Goal: Find specific page/section: Find specific page/section

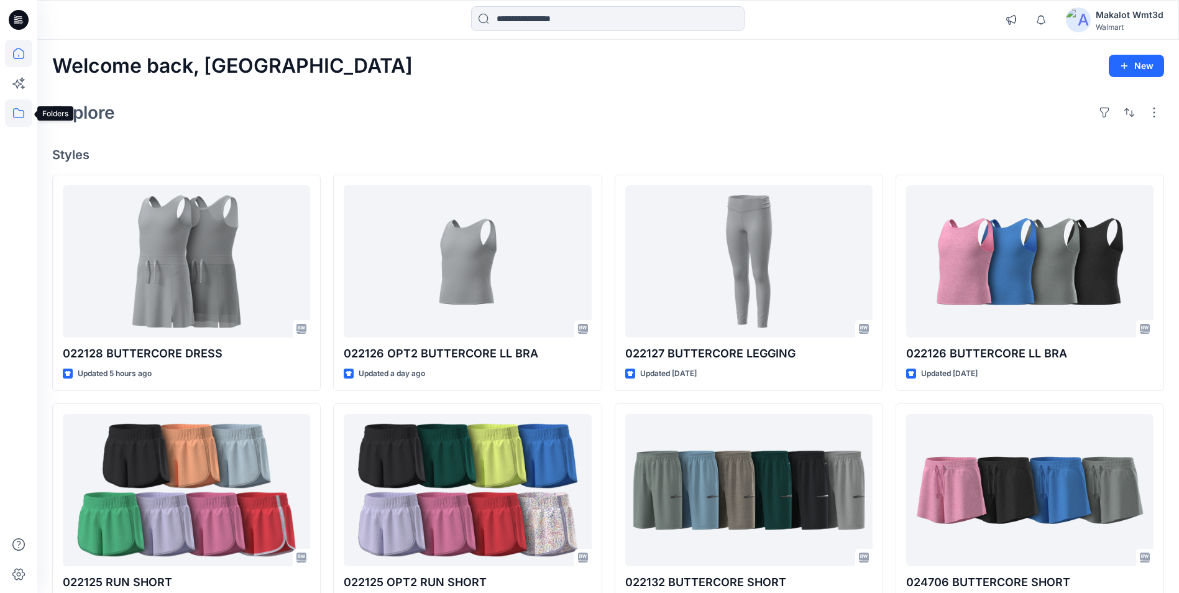
click at [16, 116] on icon at bounding box center [18, 112] width 27 height 27
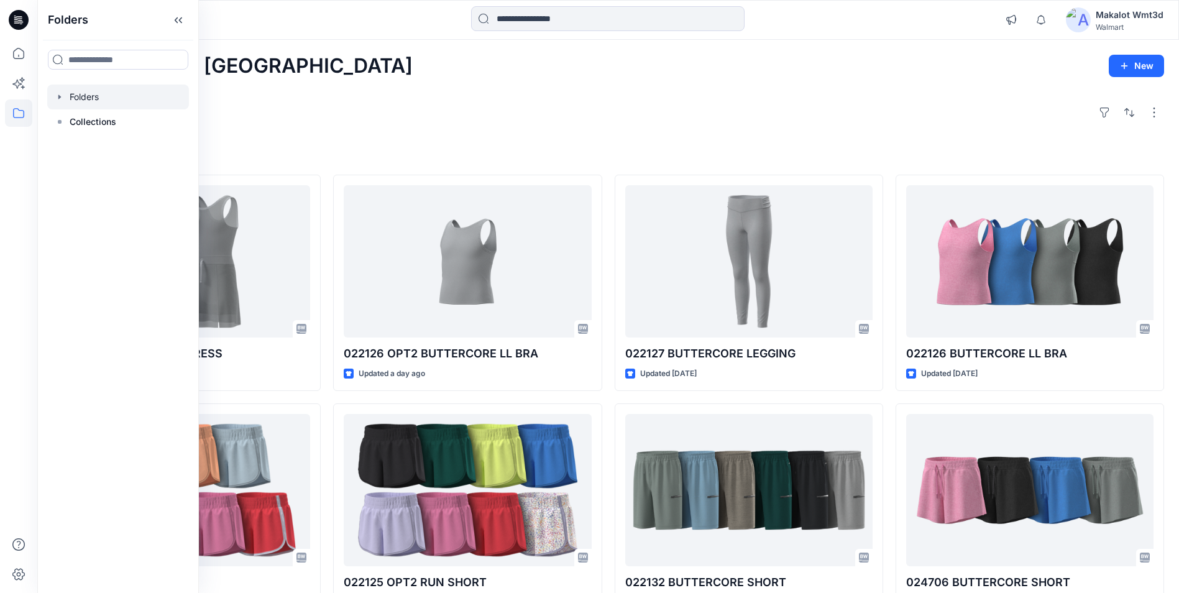
click at [114, 103] on div at bounding box center [118, 96] width 142 height 25
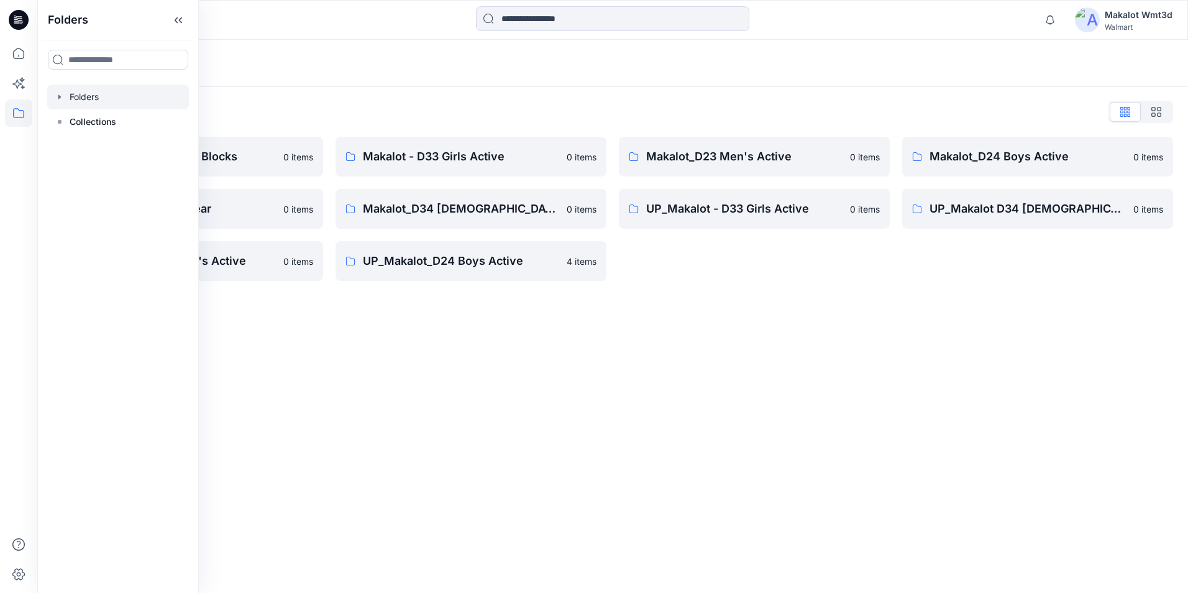
click at [403, 88] on div "Folders List D29 Walmart Basics & Blocks 0 items Makalot_D29 Sleepwear 0 items …" at bounding box center [612, 191] width 1151 height 209
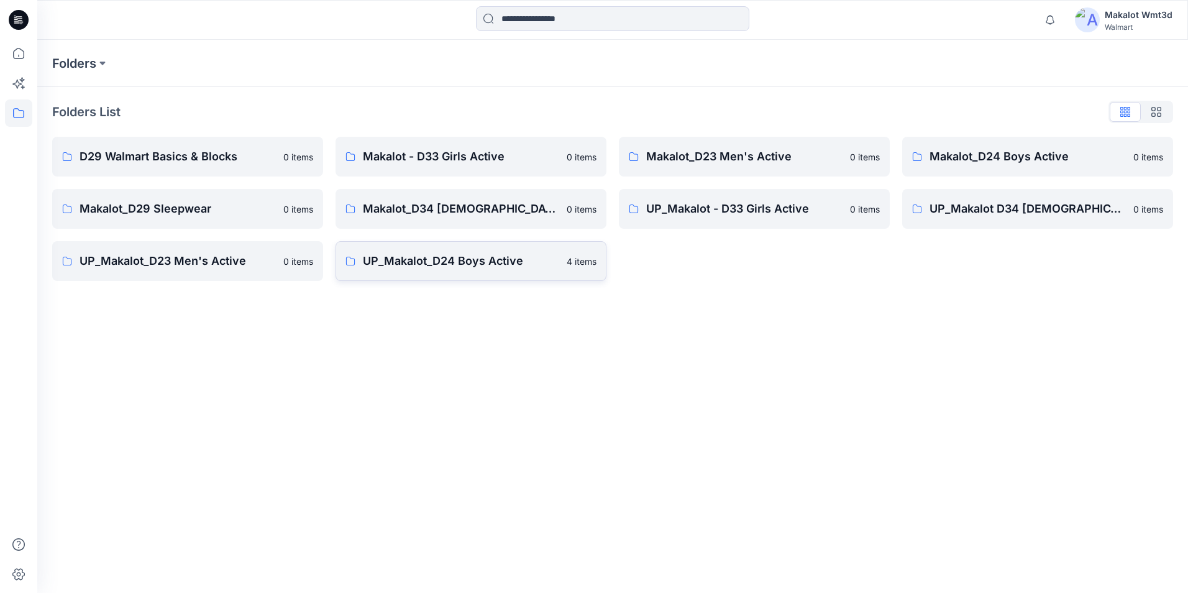
click at [455, 257] on p "UP_Makalot_D24 Boys Active" at bounding box center [461, 260] width 196 height 17
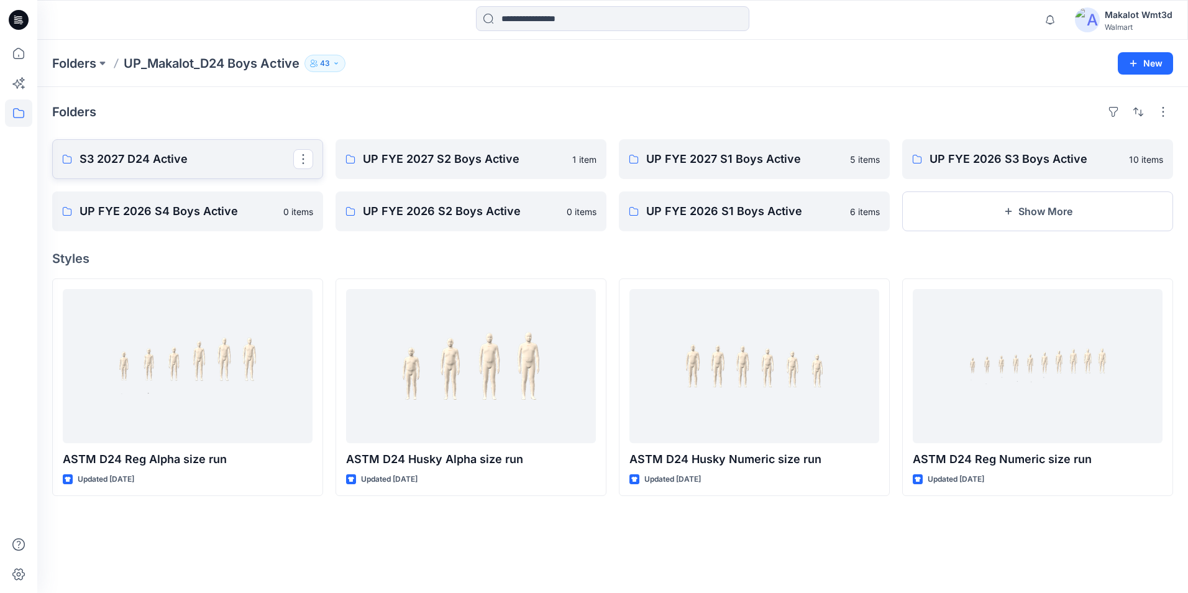
click at [162, 148] on link "S3 2027 D24 Active" at bounding box center [187, 159] width 271 height 40
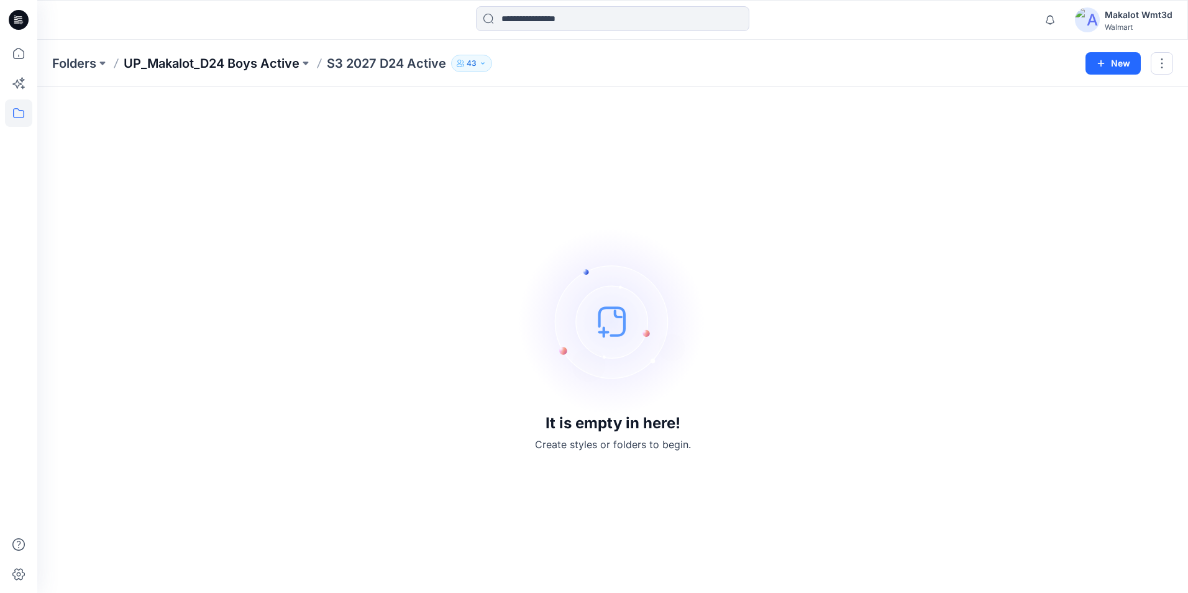
click at [287, 63] on p "UP_Makalot_D24 Boys Active" at bounding box center [212, 63] width 176 height 17
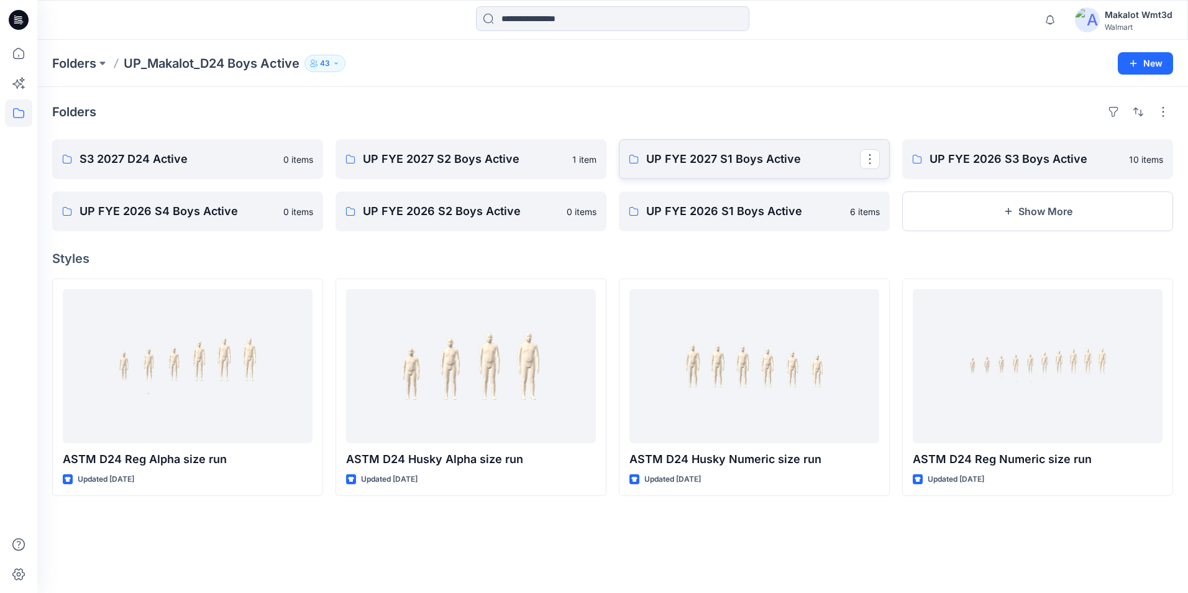
click at [739, 166] on p "UP FYE 2027 S1 Boys Active" at bounding box center [753, 158] width 214 height 17
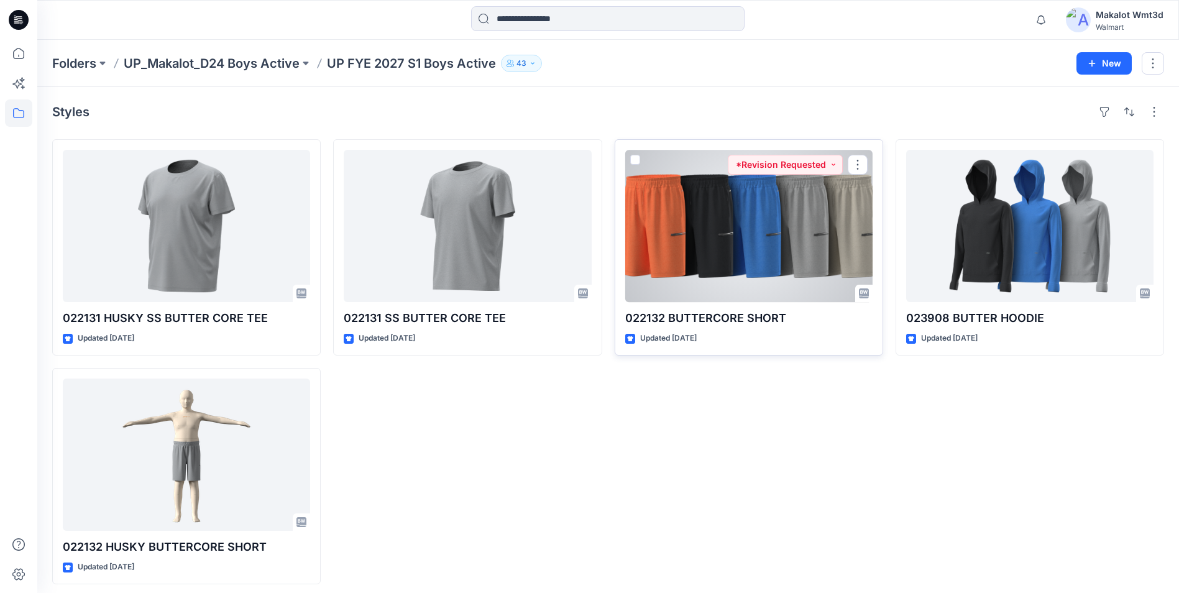
click at [680, 302] on div at bounding box center [748, 226] width 247 height 152
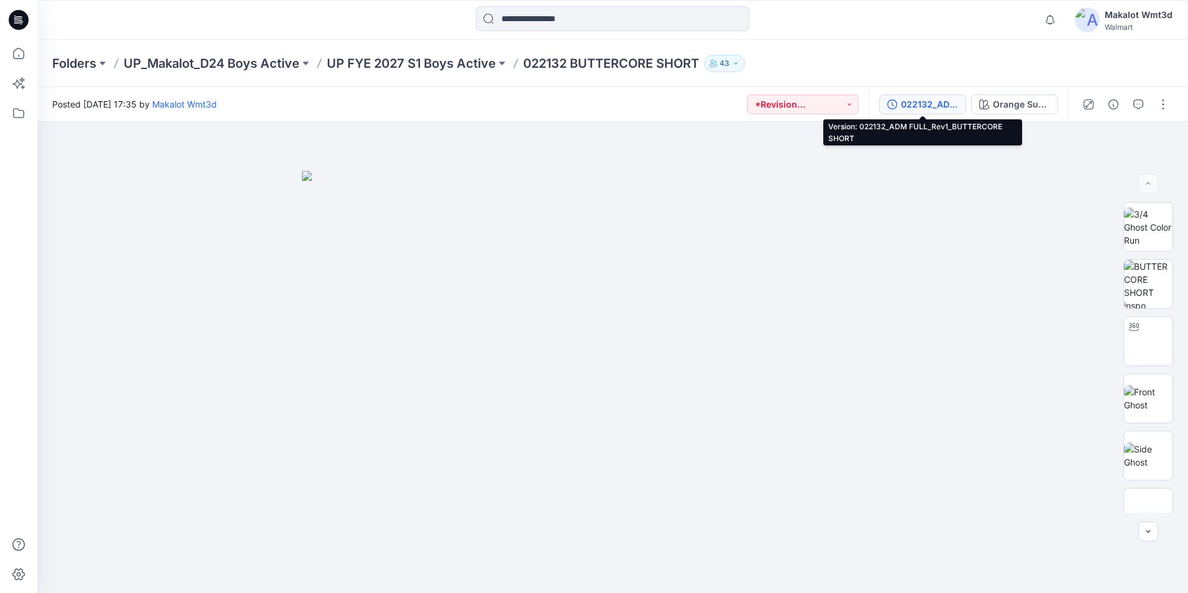
click at [929, 100] on div "022132_ADM FULL_Rev1_BUTTERCORE SHORT" at bounding box center [929, 105] width 57 height 14
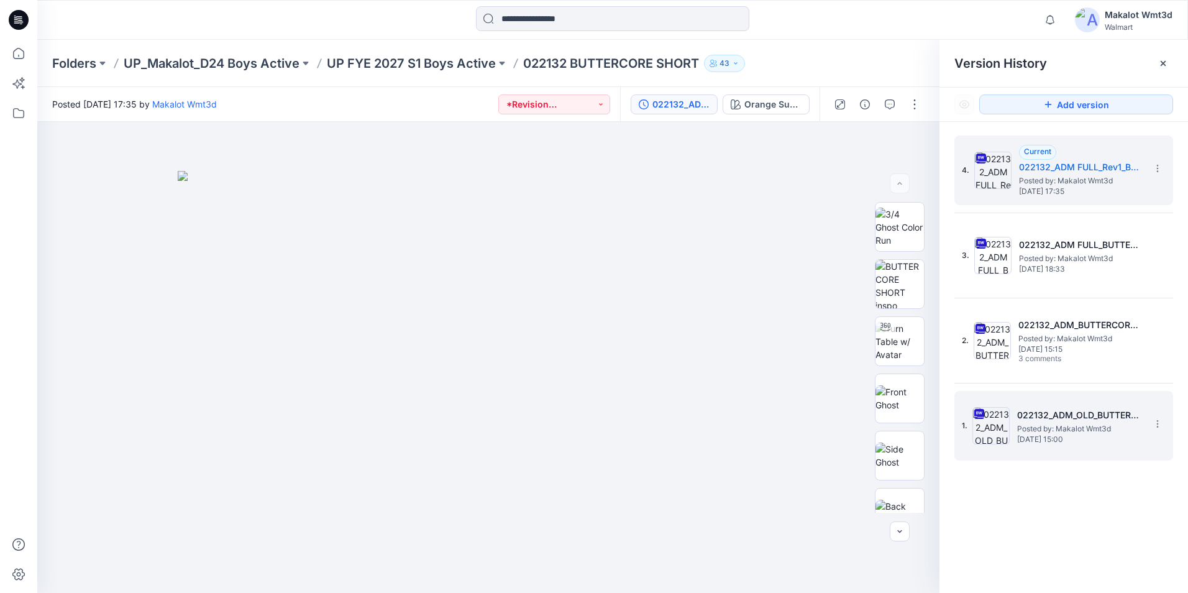
click at [1049, 408] on h5 "022132_ADM_OLD_BUTTERCORE SHORT" at bounding box center [1079, 415] width 124 height 15
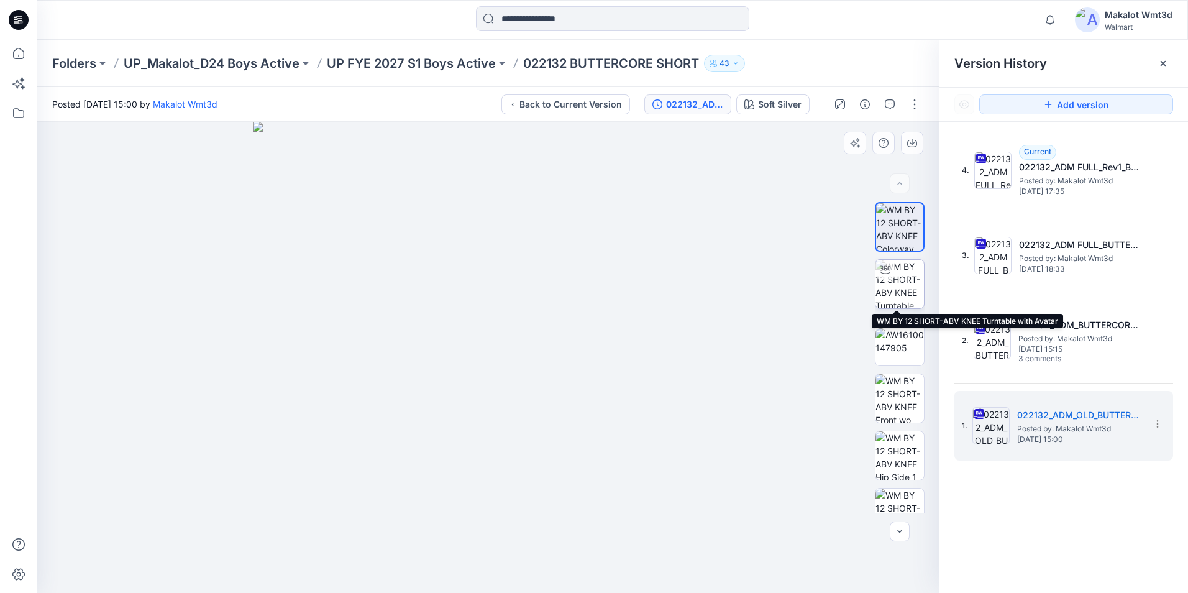
click at [897, 273] on img at bounding box center [899, 284] width 48 height 48
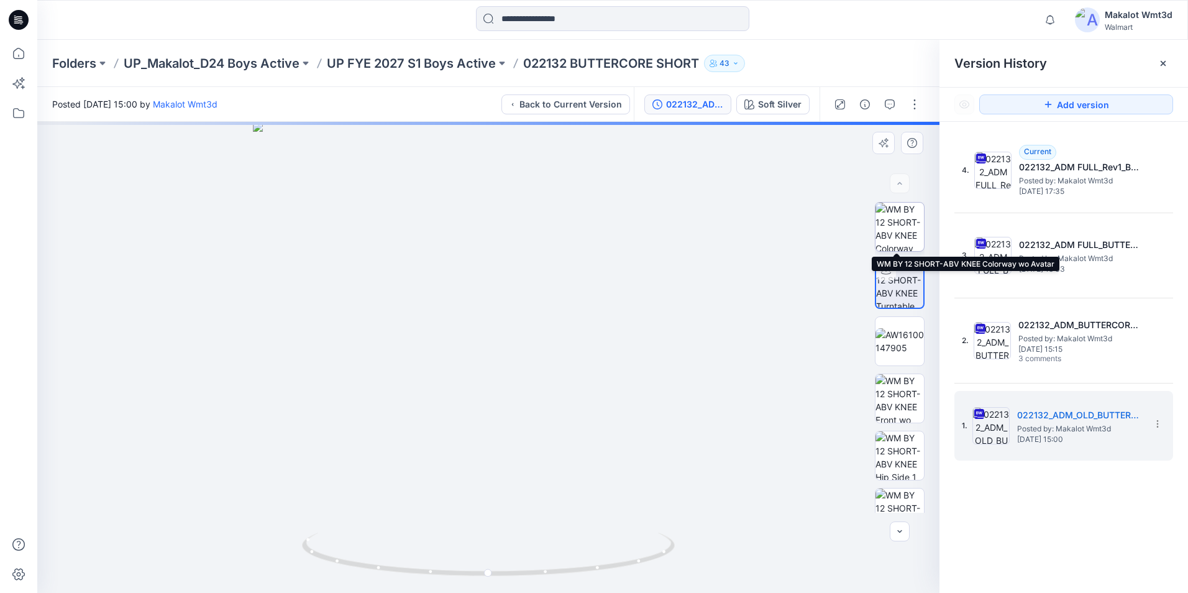
click at [898, 234] on img at bounding box center [899, 227] width 48 height 48
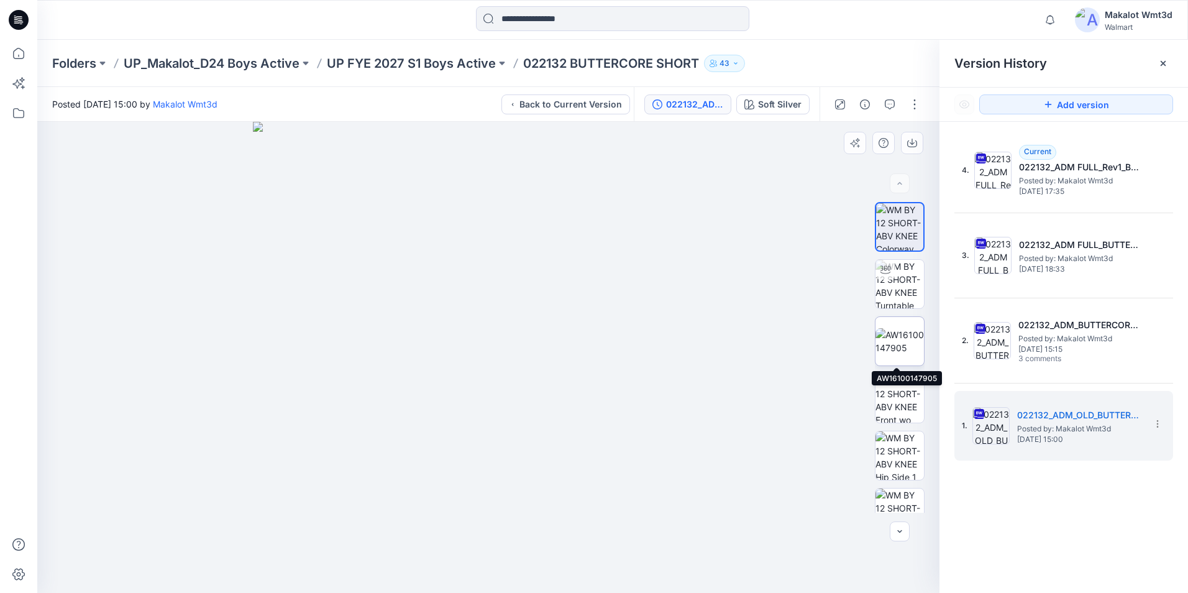
click at [893, 343] on img at bounding box center [899, 341] width 48 height 26
click at [898, 310] on div at bounding box center [900, 357] width 50 height 311
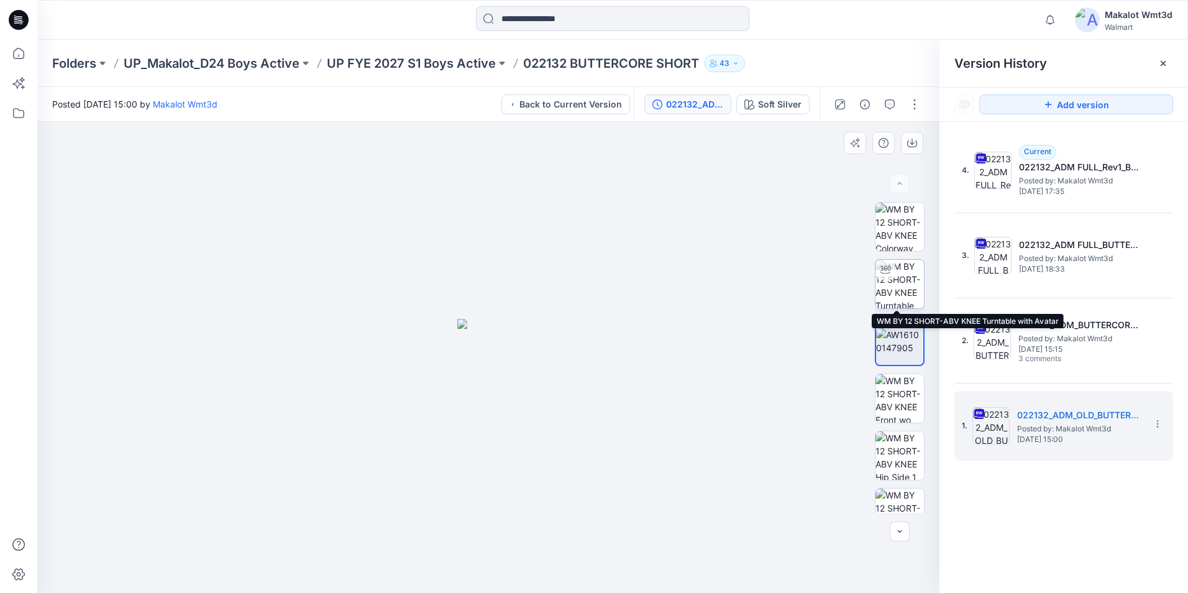
click at [900, 293] on img at bounding box center [899, 284] width 48 height 48
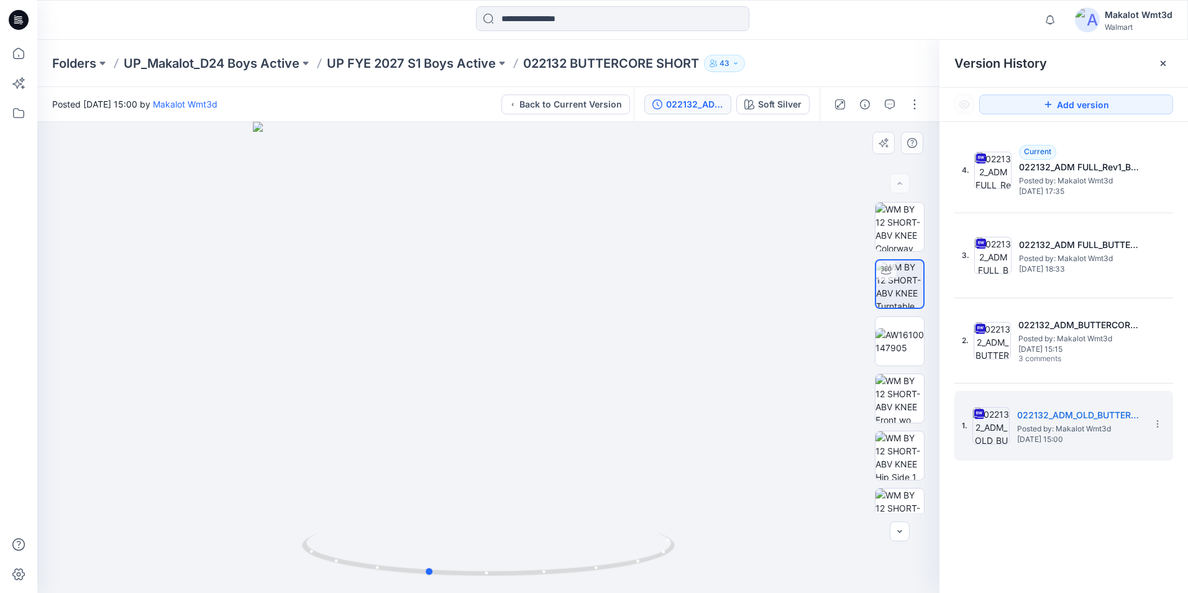
drag, startPoint x: 434, startPoint y: 349, endPoint x: 373, endPoint y: 345, distance: 61.0
click at [373, 345] on div at bounding box center [488, 357] width 902 height 471
drag, startPoint x: 572, startPoint y: 293, endPoint x: 517, endPoint y: 449, distance: 165.2
click at [517, 449] on img at bounding box center [434, 172] width 1523 height 841
drag, startPoint x: 605, startPoint y: 308, endPoint x: 600, endPoint y: 373, distance: 65.5
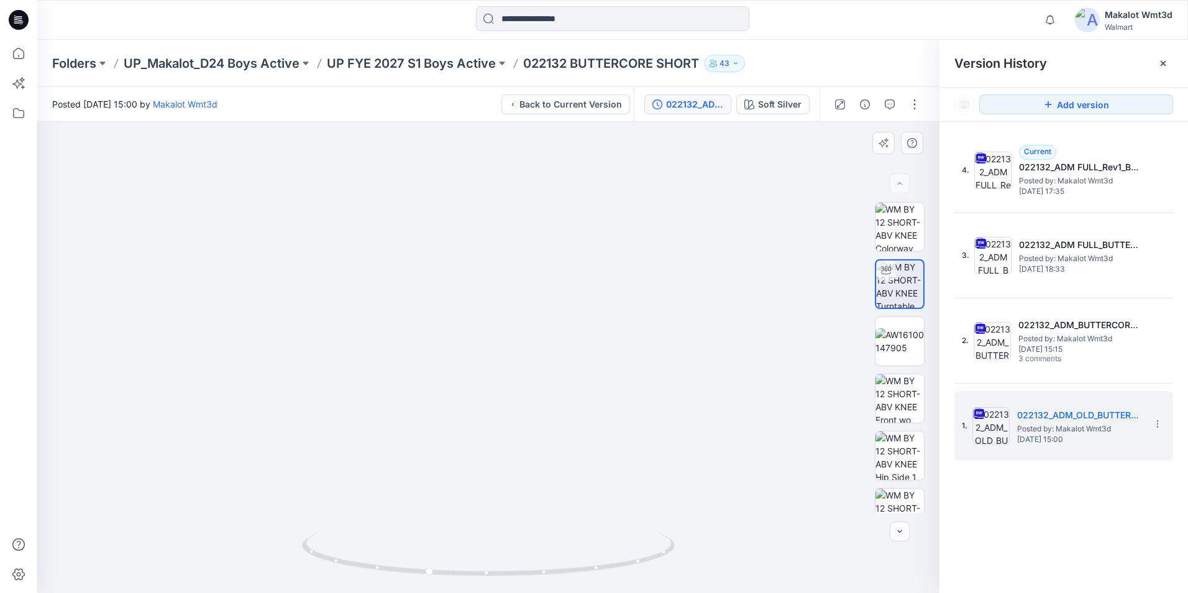
click at [600, 373] on img at bounding box center [428, 204] width 1523 height 775
drag, startPoint x: 584, startPoint y: 437, endPoint x: 535, endPoint y: 304, distance: 142.3
click at [535, 304] on img at bounding box center [351, 101] width 1902 height 984
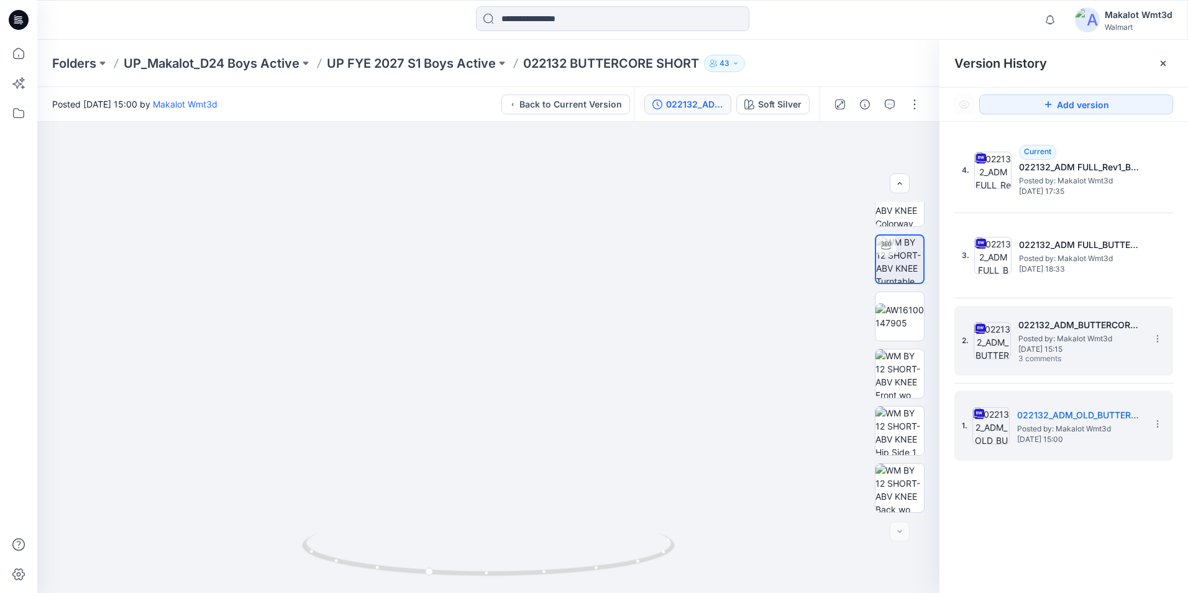
click at [1069, 332] on span "Posted by: Makalot Wmt3d" at bounding box center [1080, 338] width 124 height 12
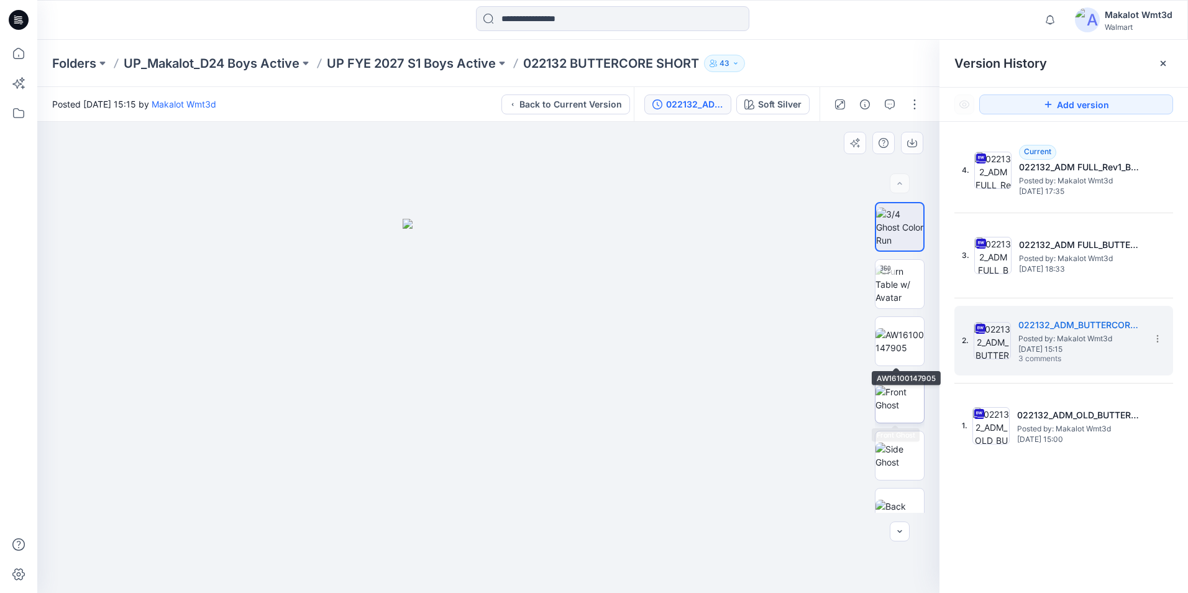
click at [882, 391] on img at bounding box center [899, 398] width 48 height 26
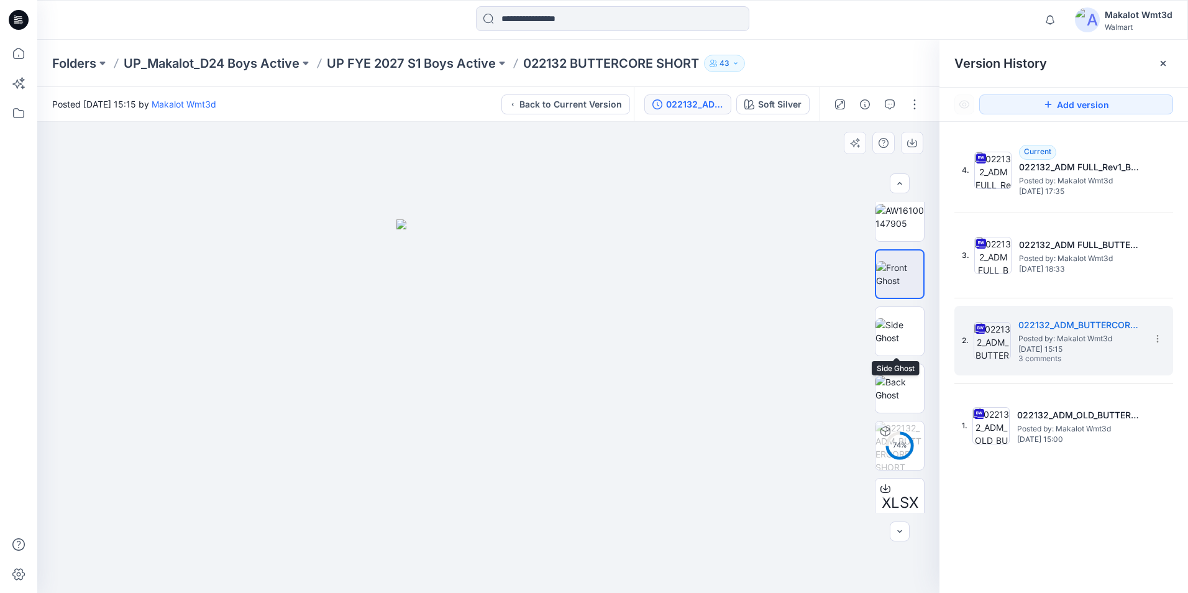
click at [897, 303] on div "74 % XLSX" at bounding box center [900, 357] width 50 height 311
click at [900, 325] on img at bounding box center [899, 331] width 48 height 26
click at [906, 399] on img at bounding box center [899, 388] width 48 height 26
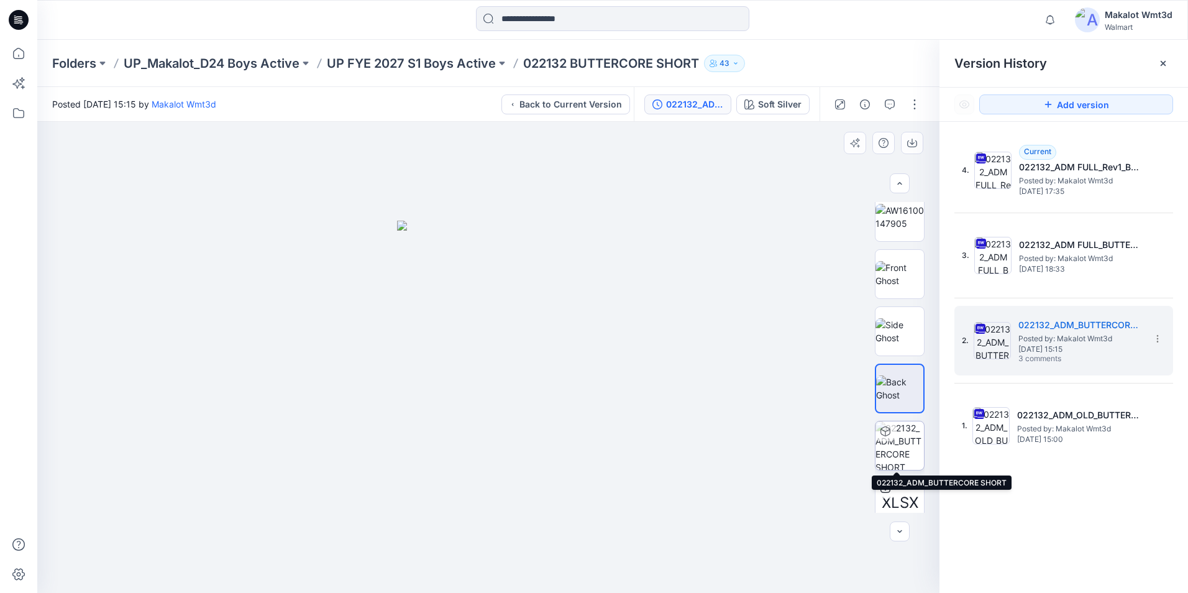
click at [896, 452] on img at bounding box center [899, 445] width 48 height 48
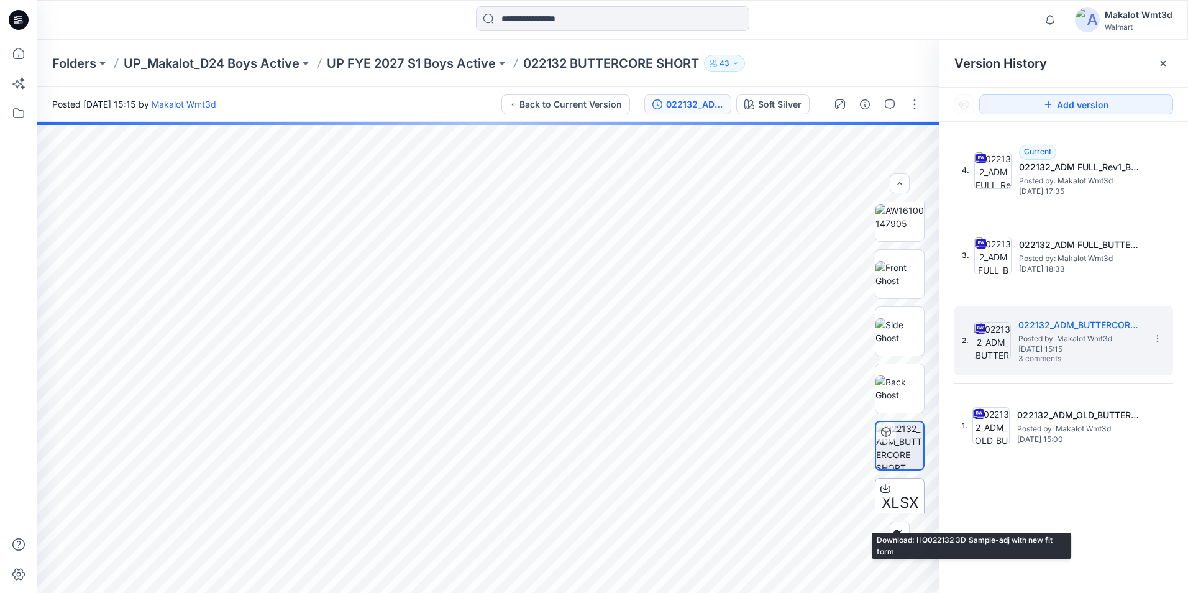
scroll to position [139, 0]
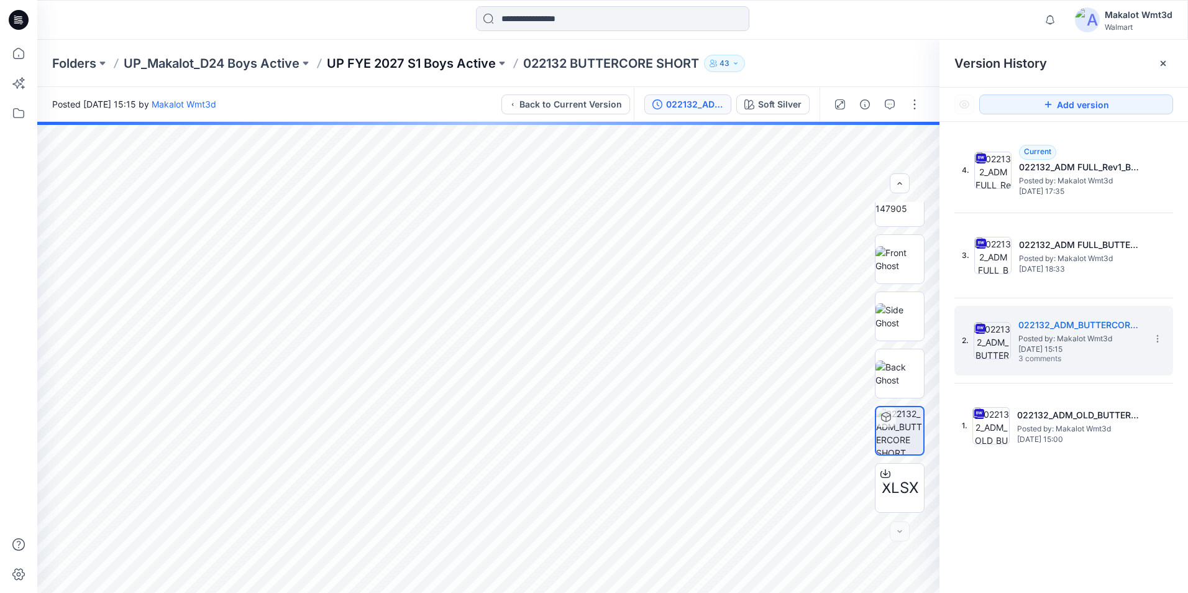
click at [469, 59] on p "UP FYE 2027 S1 Boys Active" at bounding box center [411, 63] width 169 height 17
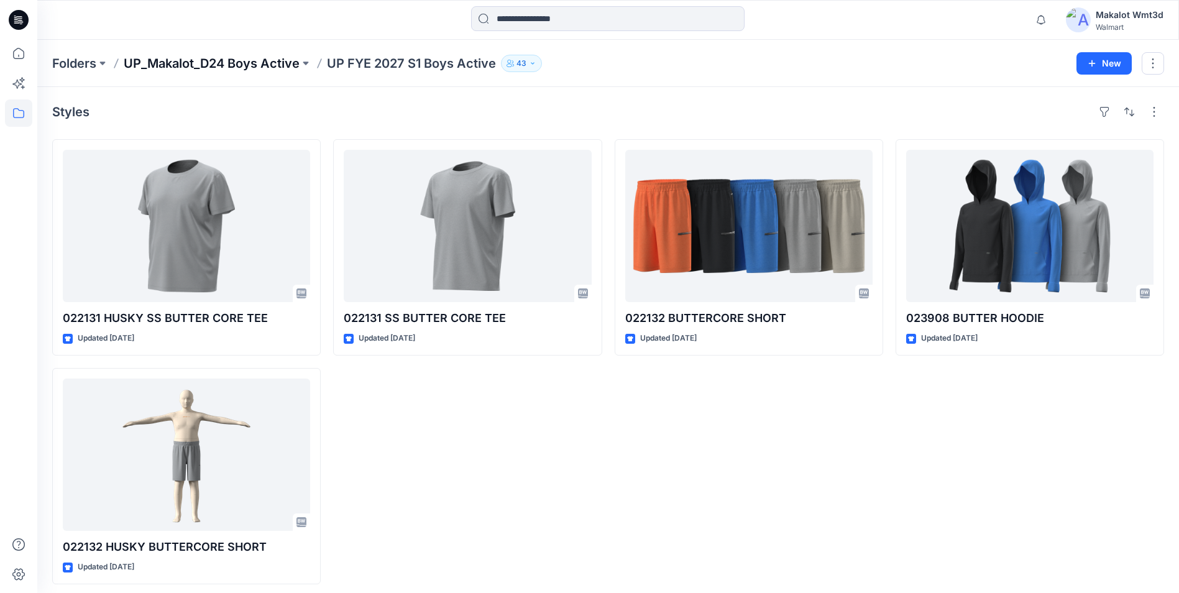
click at [215, 66] on p "UP_Makalot_D24 Boys Active" at bounding box center [212, 63] width 176 height 17
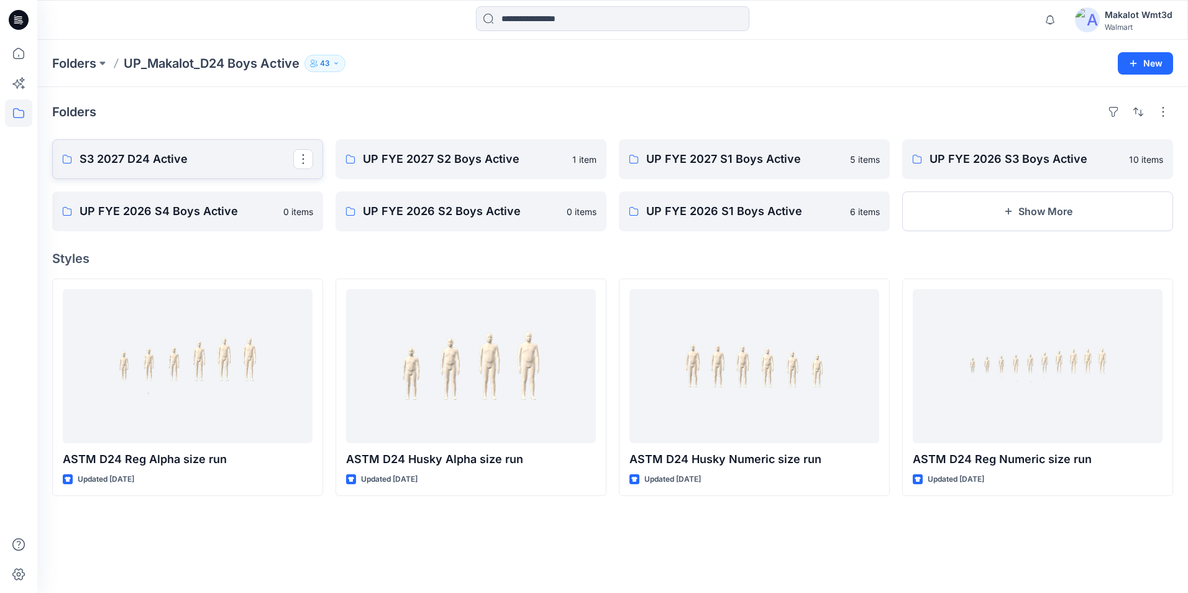
click at [214, 167] on p "S3 2027 D24 Active" at bounding box center [187, 158] width 214 height 17
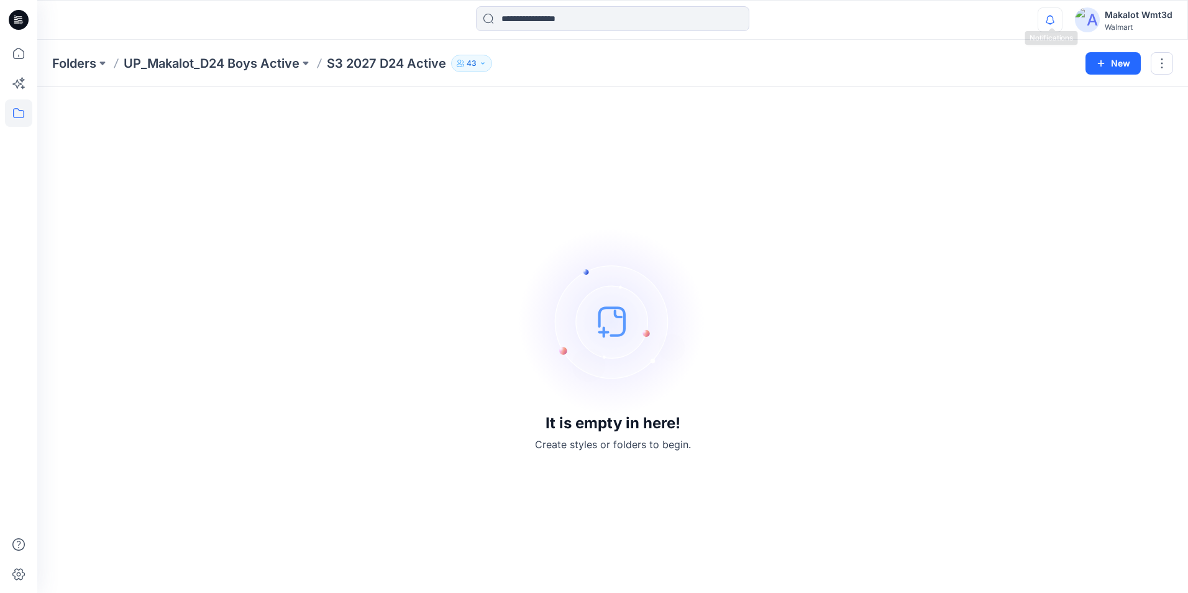
click at [1045, 22] on icon "button" at bounding box center [1050, 19] width 24 height 25
click at [256, 60] on p "UP_Makalot_D24 Boys Active" at bounding box center [212, 63] width 176 height 17
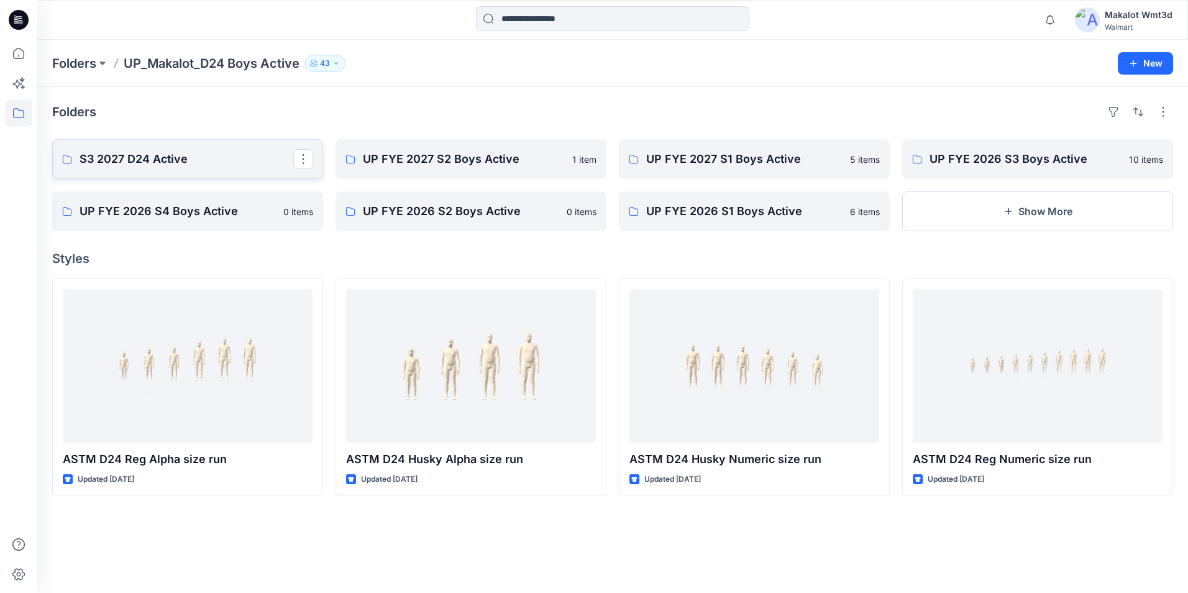
click at [168, 144] on link "S3 2027 D24 Active" at bounding box center [187, 159] width 271 height 40
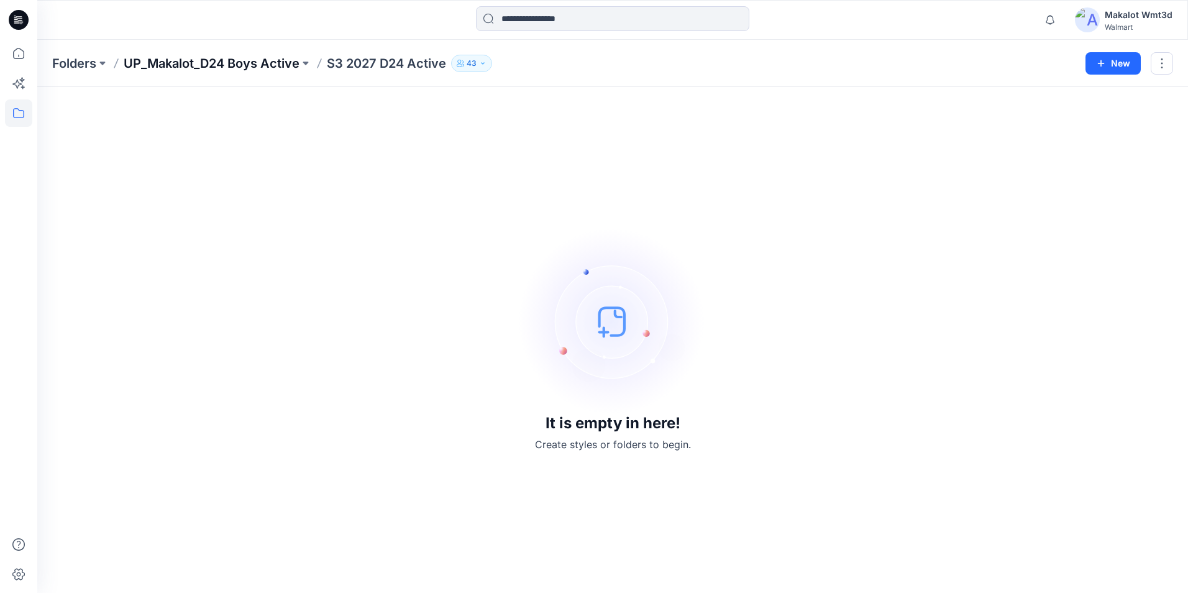
click at [257, 63] on p "UP_Makalot_D24 Boys Active" at bounding box center [212, 63] width 176 height 17
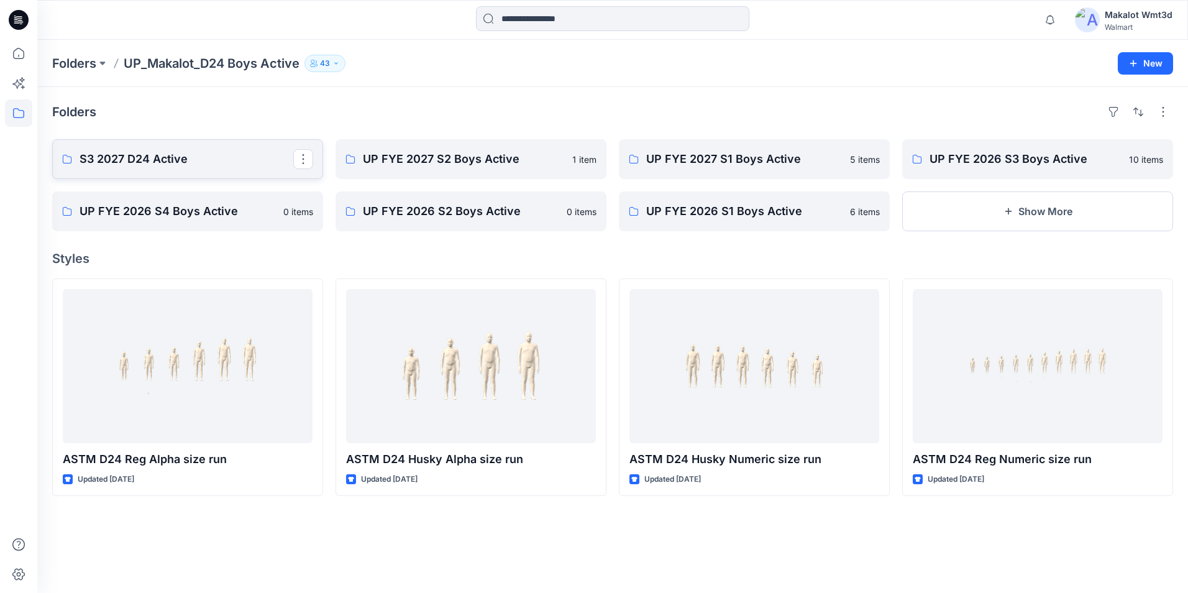
click at [189, 162] on p "S3 2027 D24 Active" at bounding box center [187, 158] width 214 height 17
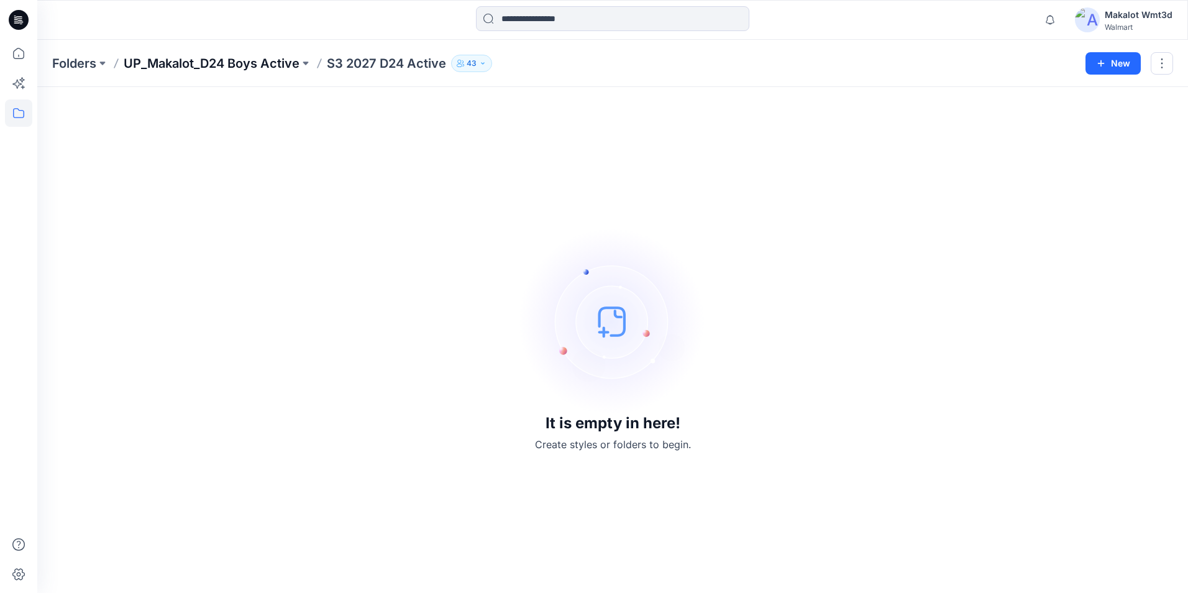
click at [199, 63] on p "UP_Makalot_D24 Boys Active" at bounding box center [212, 63] width 176 height 17
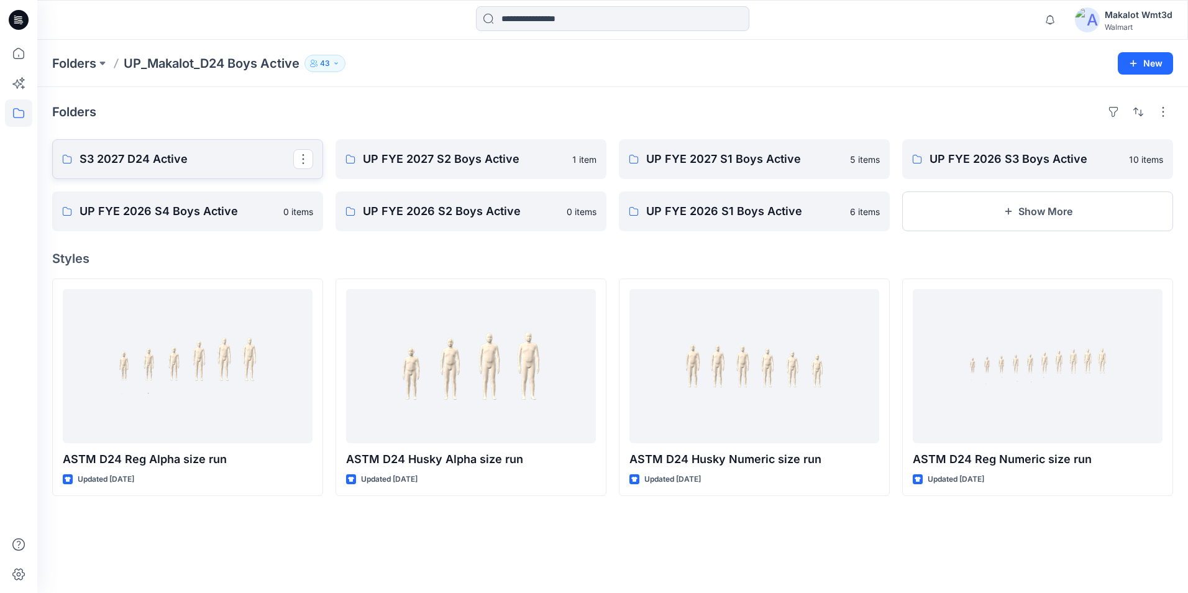
click at [167, 165] on p "S3 2027 D24 Active" at bounding box center [187, 158] width 214 height 17
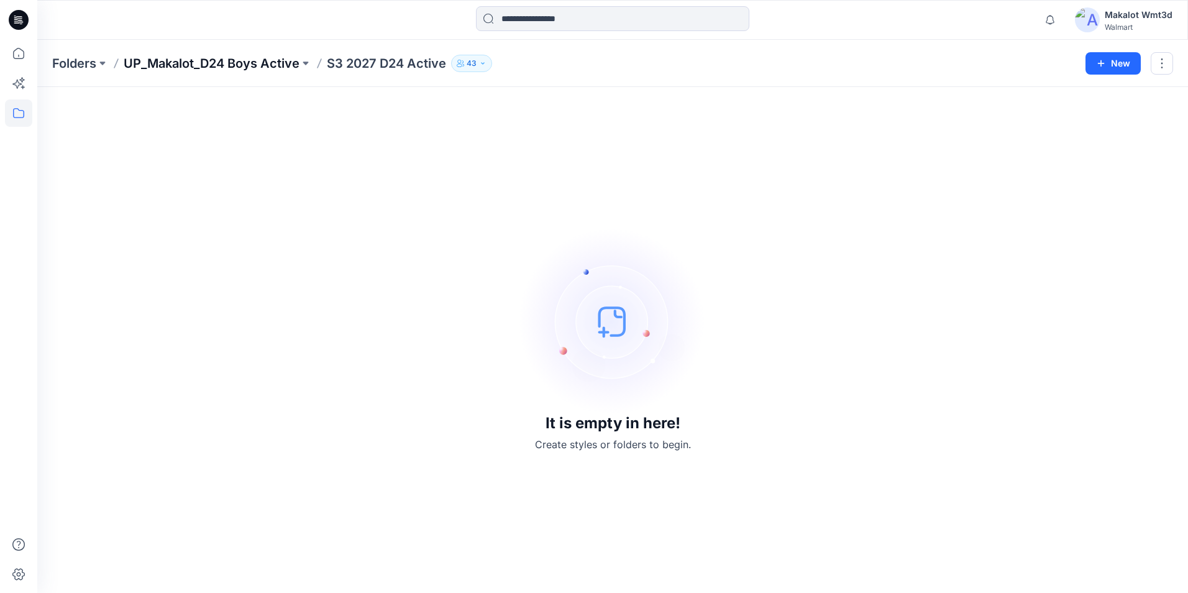
click at [249, 60] on p "UP_Makalot_D24 Boys Active" at bounding box center [212, 63] width 176 height 17
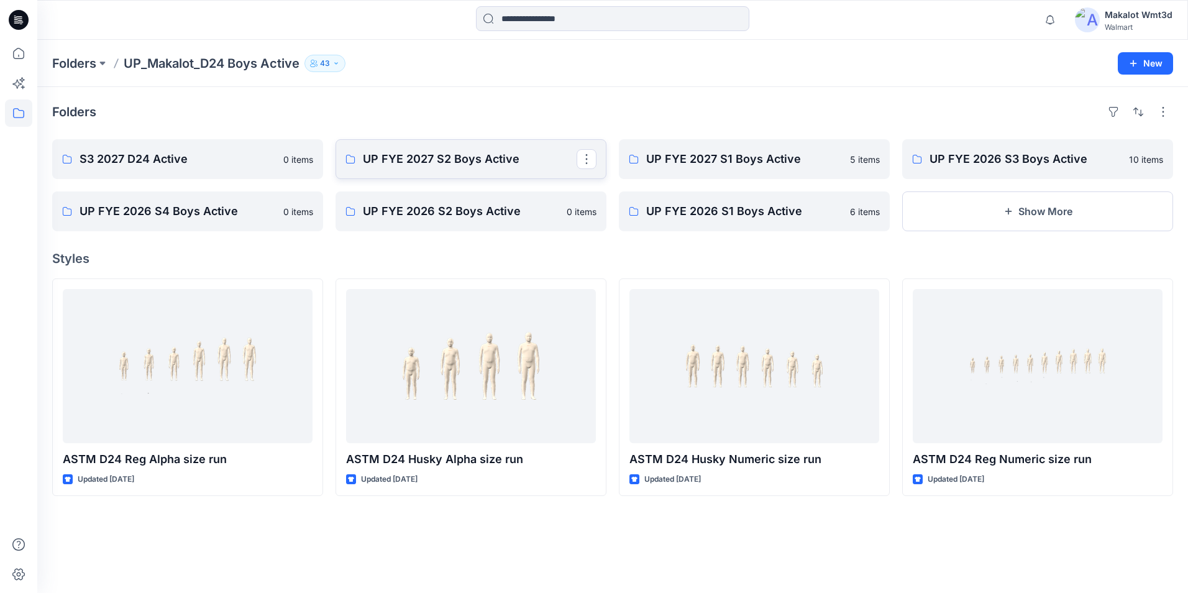
click at [487, 173] on link "UP FYE 2027 S2 Boys Active" at bounding box center [470, 159] width 271 height 40
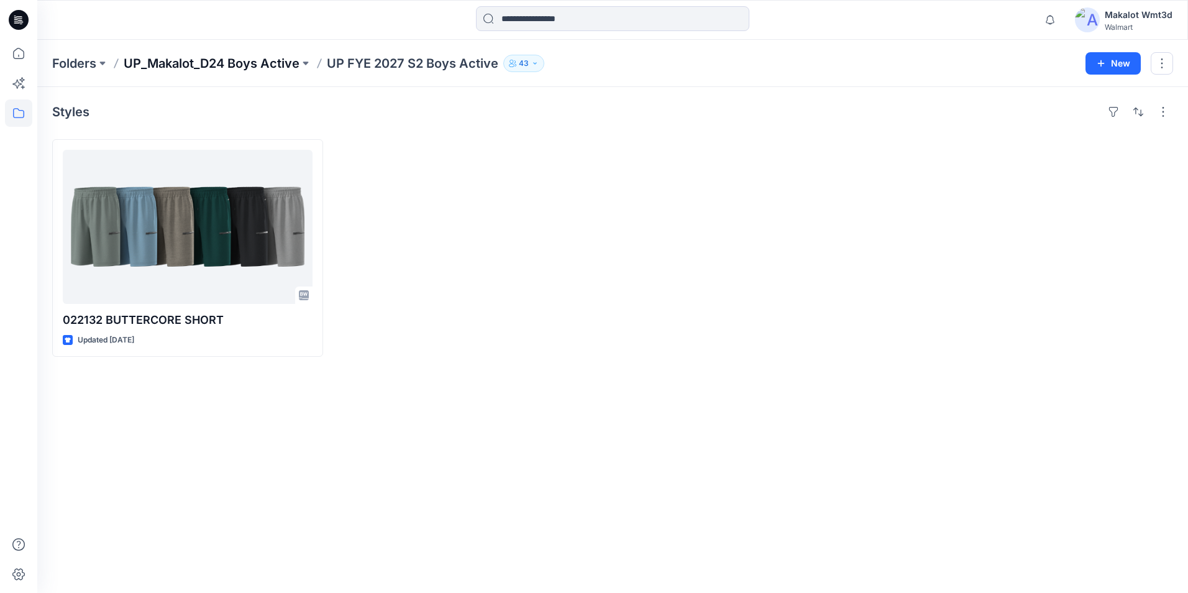
click at [258, 64] on p "UP_Makalot_D24 Boys Active" at bounding box center [212, 63] width 176 height 17
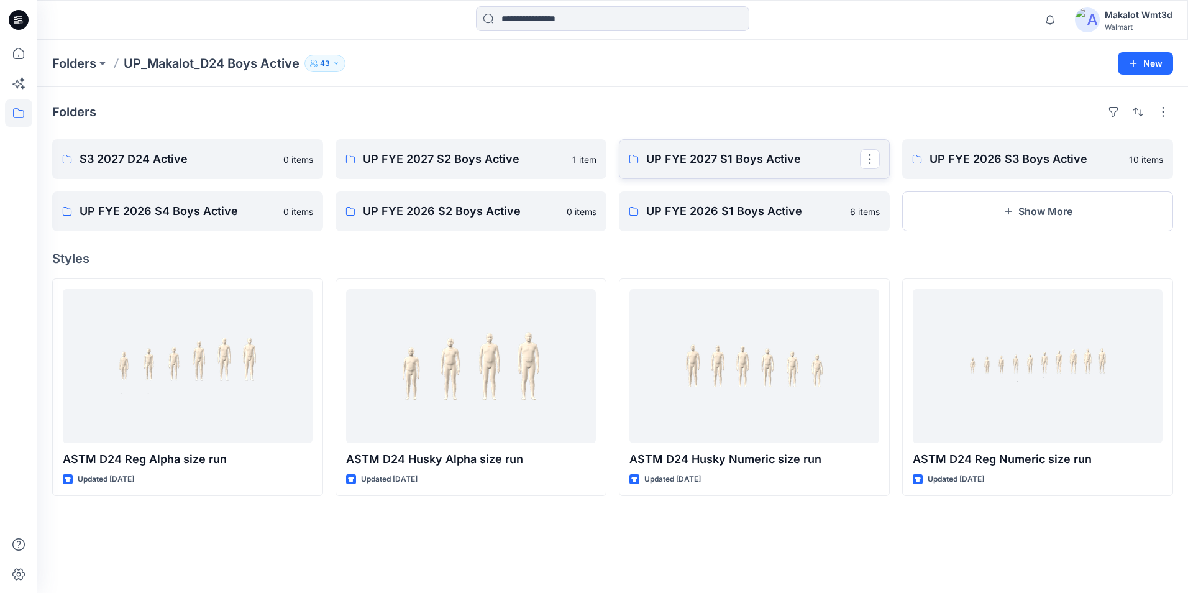
click at [747, 144] on link "UP FYE 2027 S1 Boys Active" at bounding box center [754, 159] width 271 height 40
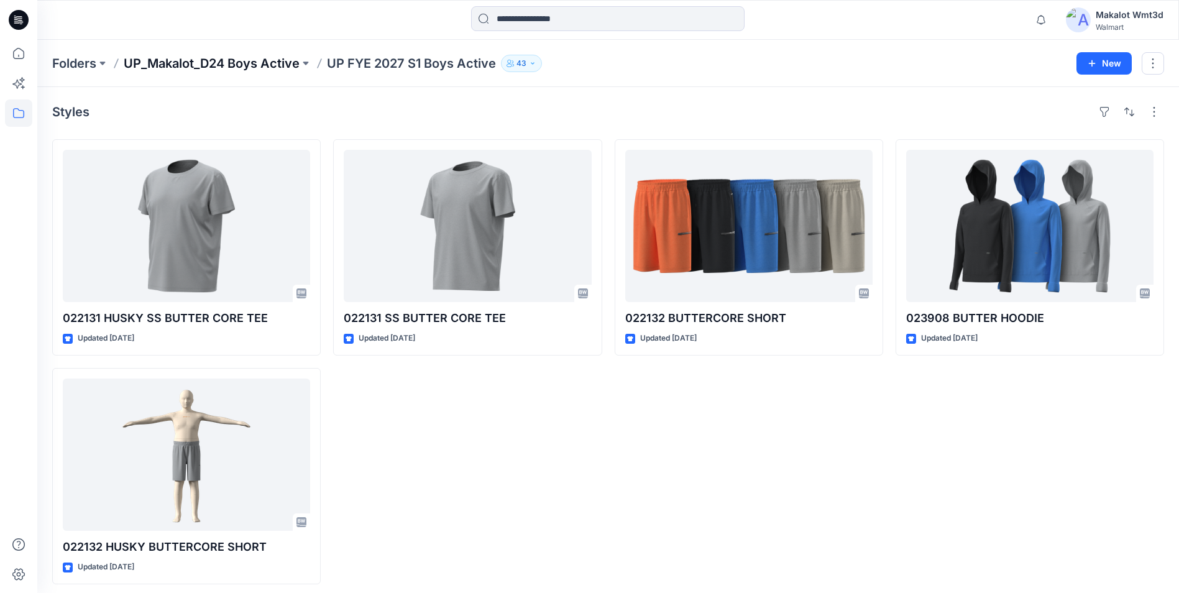
click at [249, 65] on p "UP_Makalot_D24 Boys Active" at bounding box center [212, 63] width 176 height 17
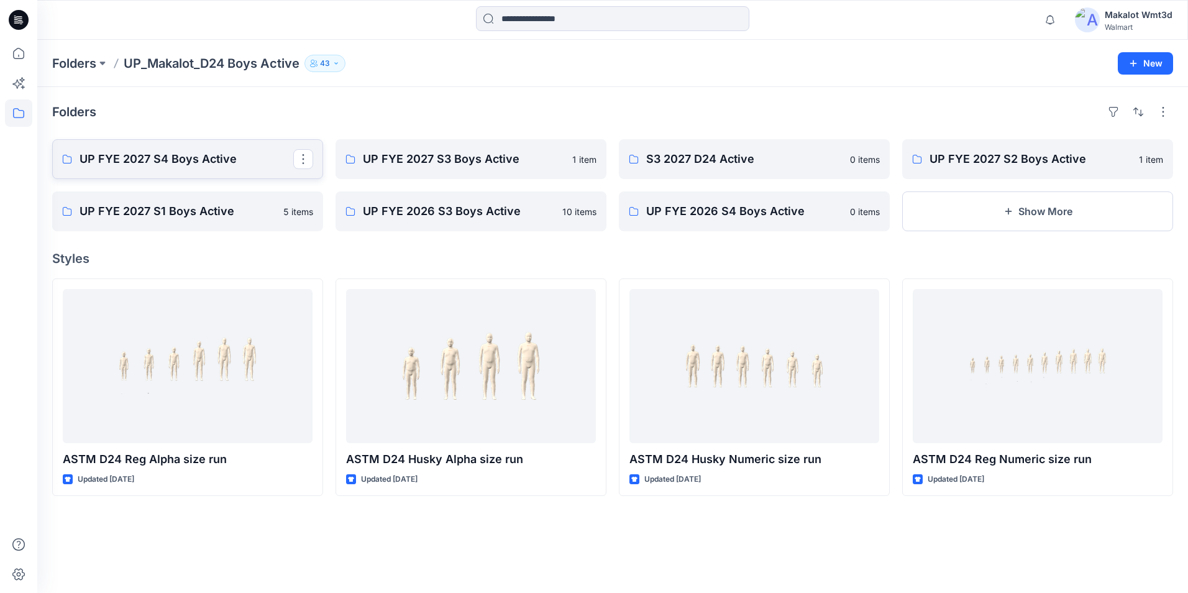
click at [176, 150] on link "UP FYE 2027 S4 Boys Active" at bounding box center [187, 159] width 271 height 40
click at [402, 158] on p "UP FYE 2027 S3 Boys Active" at bounding box center [470, 158] width 214 height 17
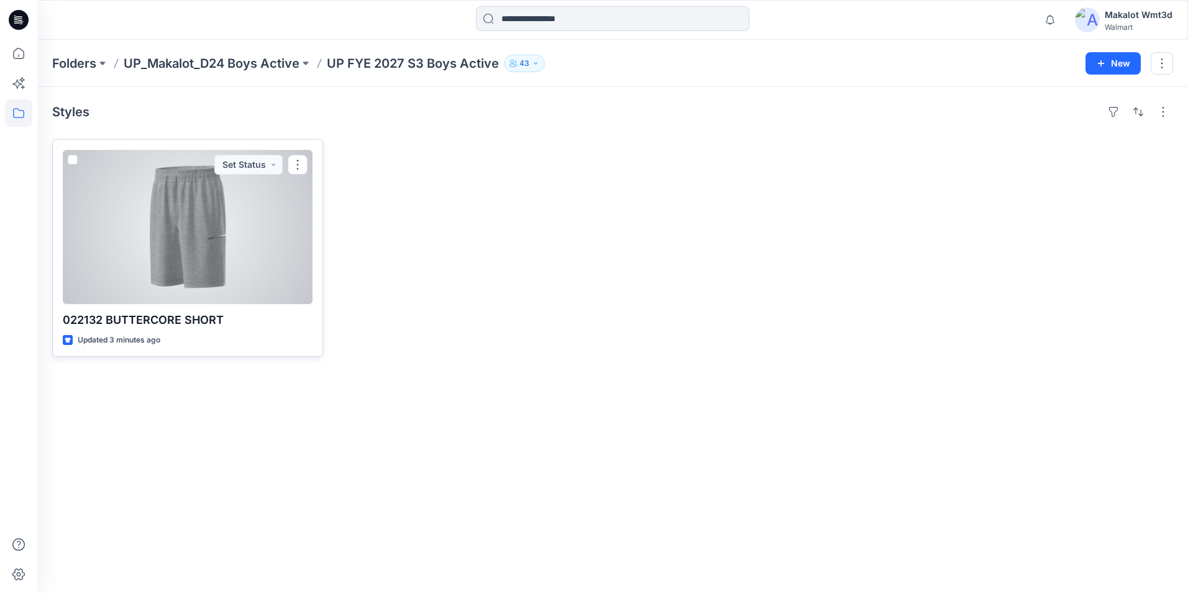
click at [212, 274] on div at bounding box center [188, 227] width 250 height 154
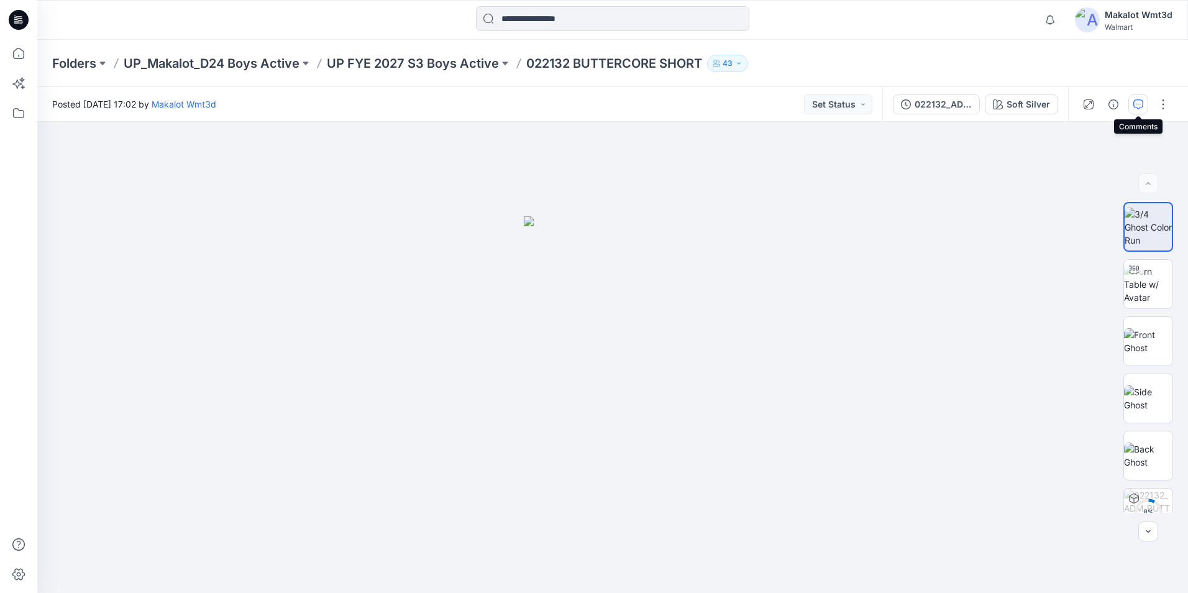
click at [1139, 105] on icon "button" at bounding box center [1138, 104] width 10 height 10
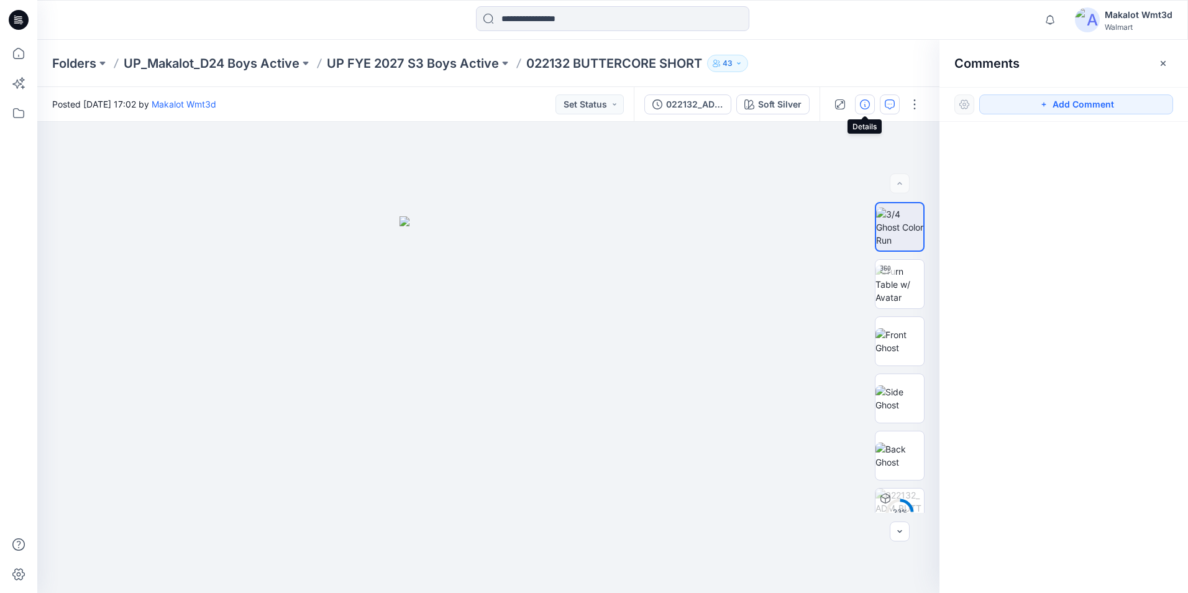
click at [862, 108] on icon "button" at bounding box center [865, 104] width 10 height 10
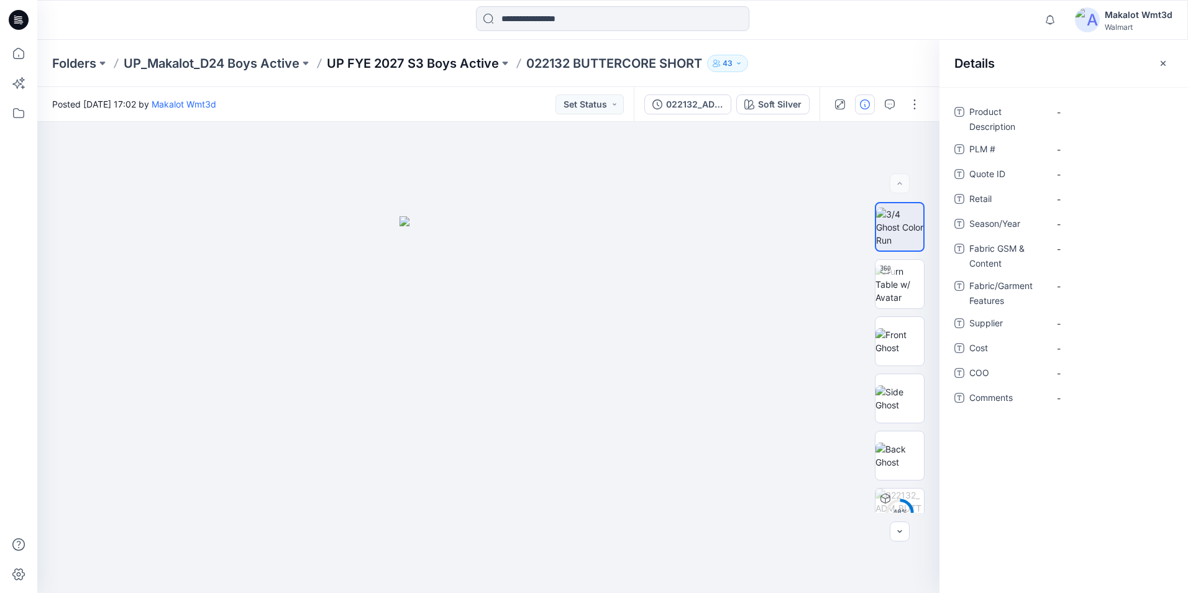
click at [369, 63] on p "UP FYE 2027 S3 Boys Active" at bounding box center [413, 63] width 172 height 17
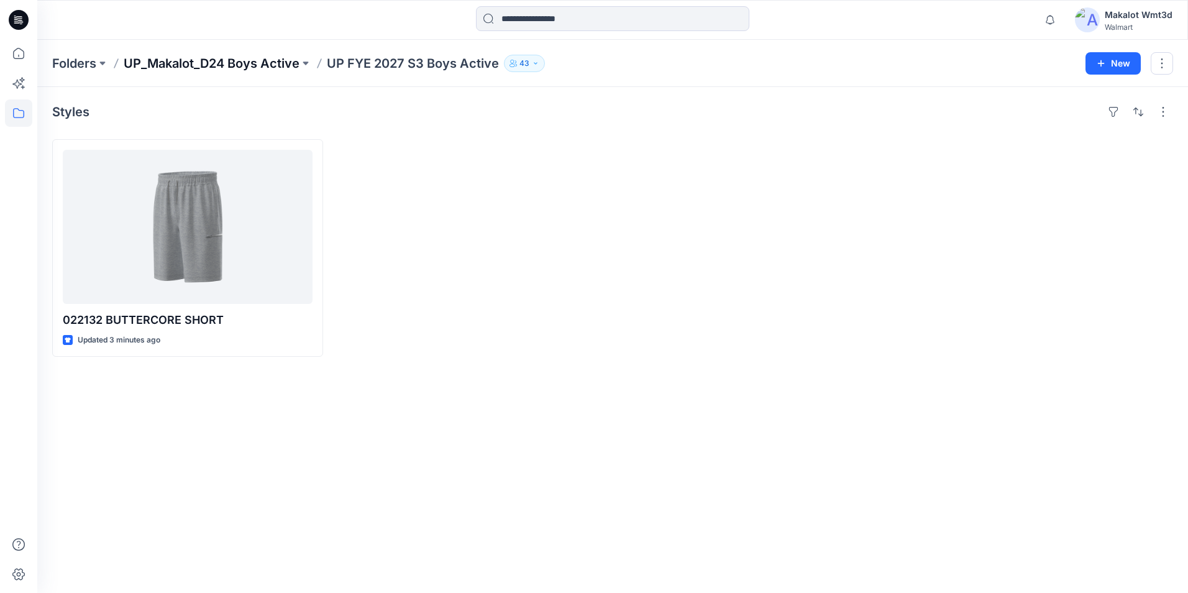
click at [232, 65] on p "UP_Makalot_D24 Boys Active" at bounding box center [212, 63] width 176 height 17
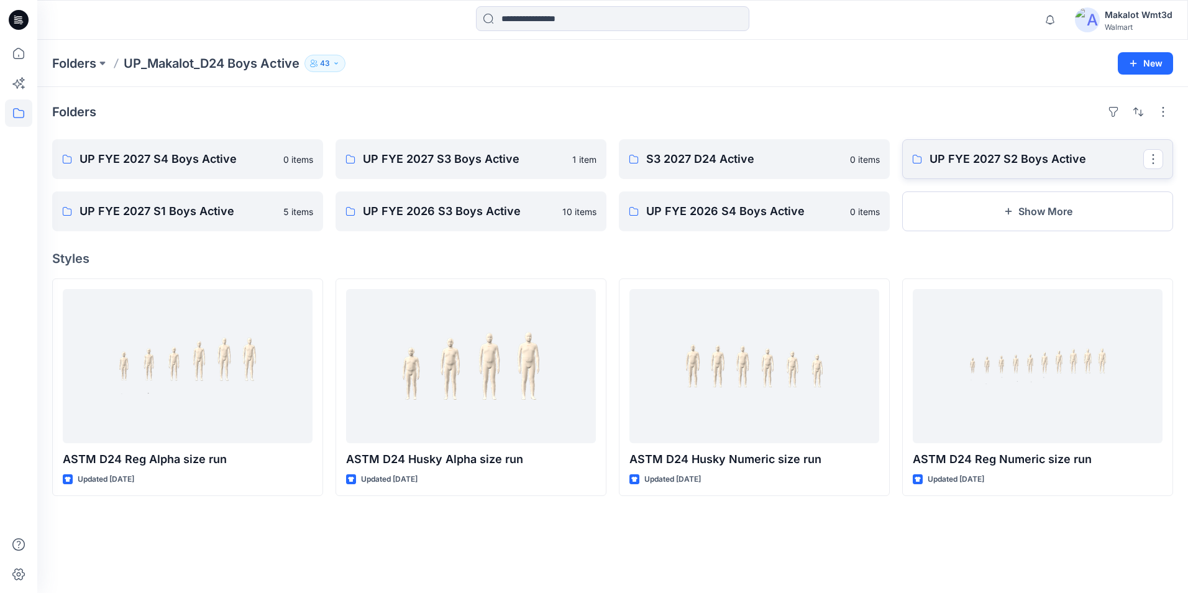
click at [988, 162] on p "UP FYE 2027 S2 Boys Active" at bounding box center [1036, 158] width 214 height 17
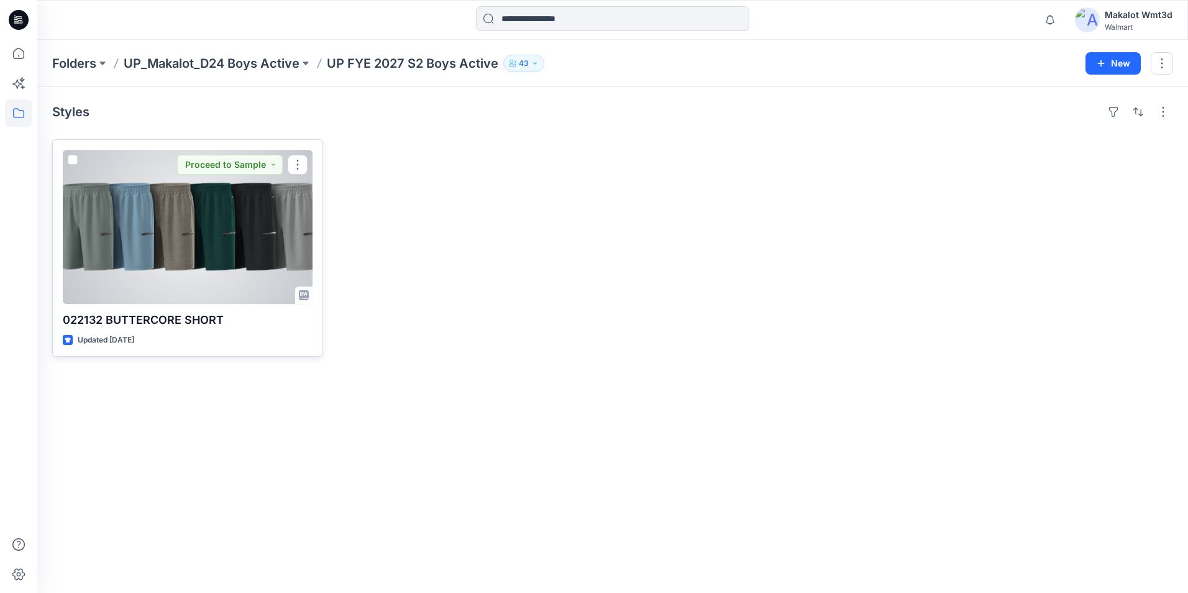
click at [203, 303] on div at bounding box center [188, 227] width 250 height 154
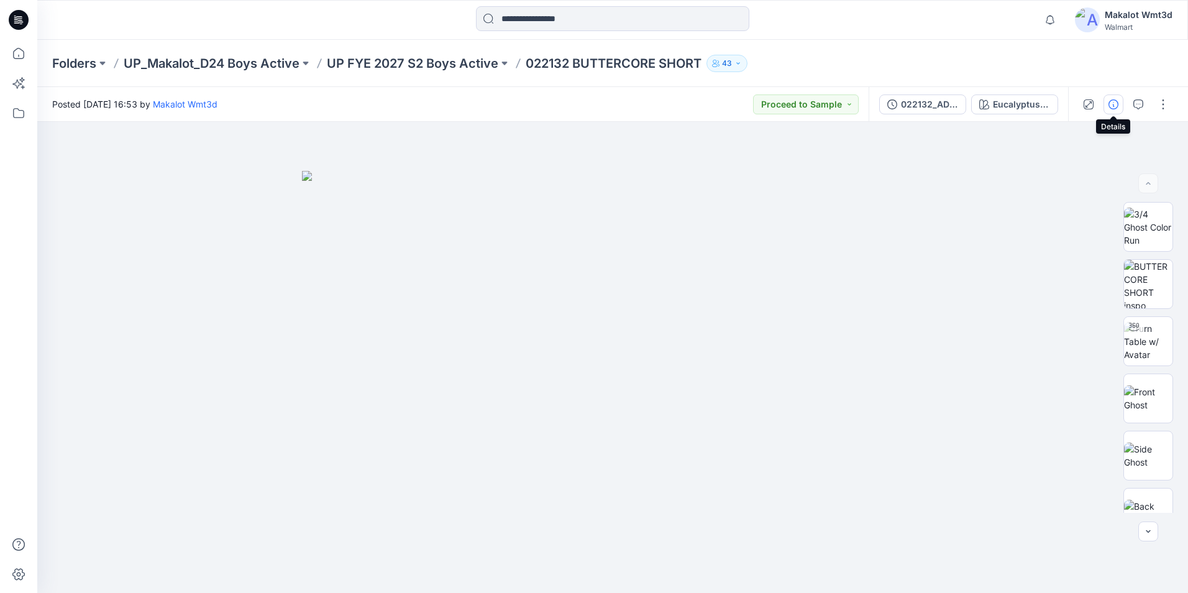
click at [1113, 104] on icon "button" at bounding box center [1113, 104] width 10 height 10
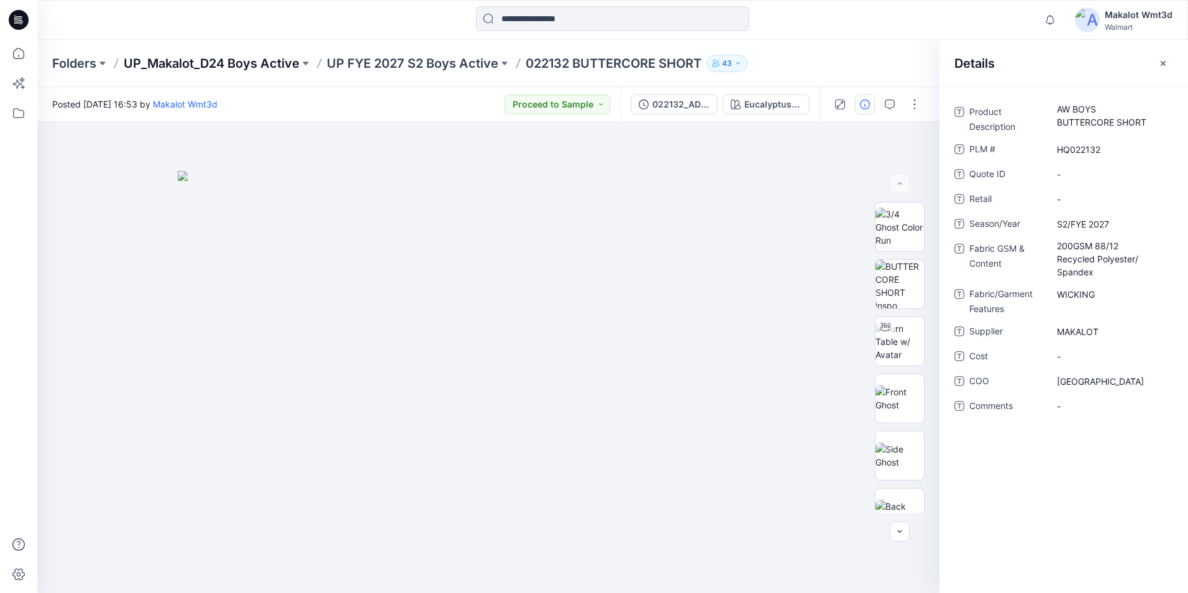
click at [229, 68] on p "UP_Makalot_D24 Boys Active" at bounding box center [212, 63] width 176 height 17
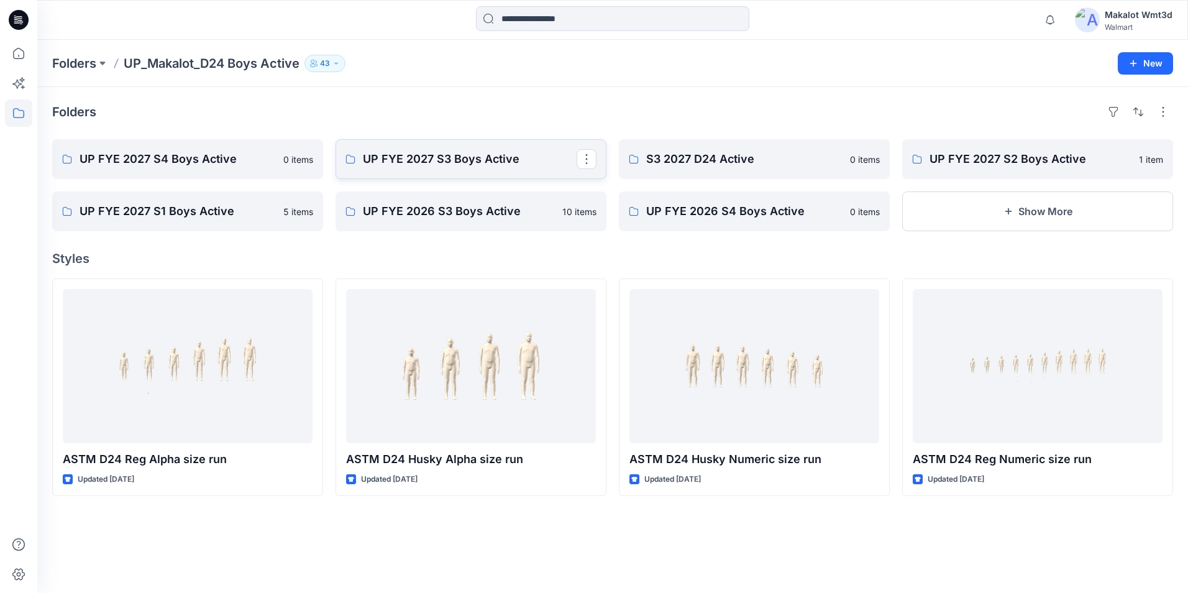
click at [494, 166] on p "UP FYE 2027 S3 Boys Active" at bounding box center [470, 158] width 214 height 17
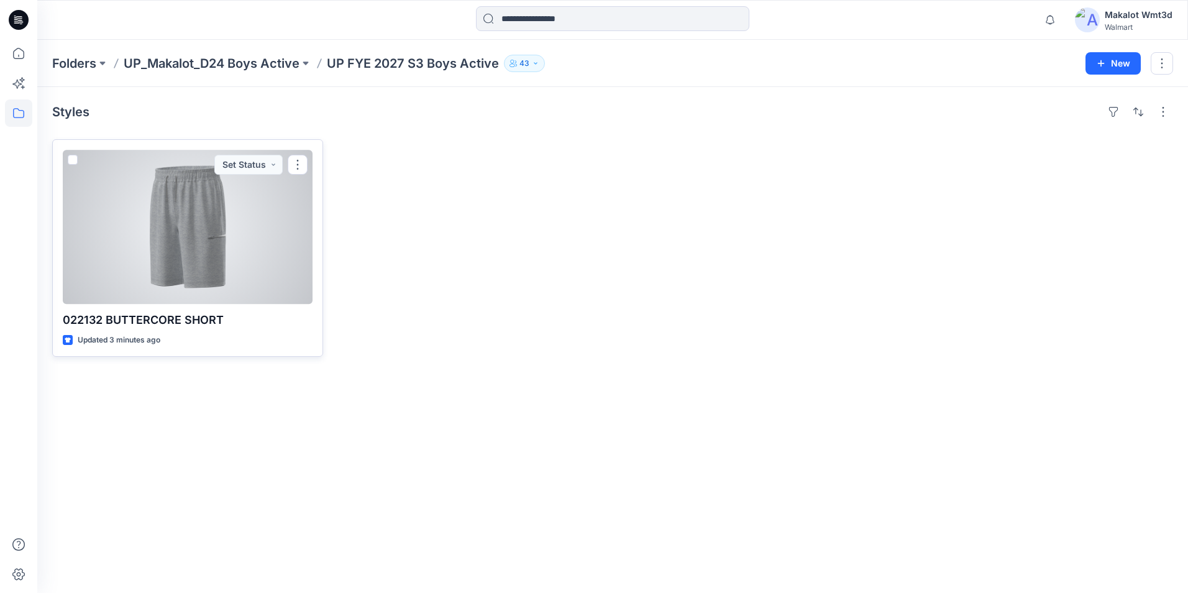
click at [181, 258] on div at bounding box center [188, 227] width 250 height 154
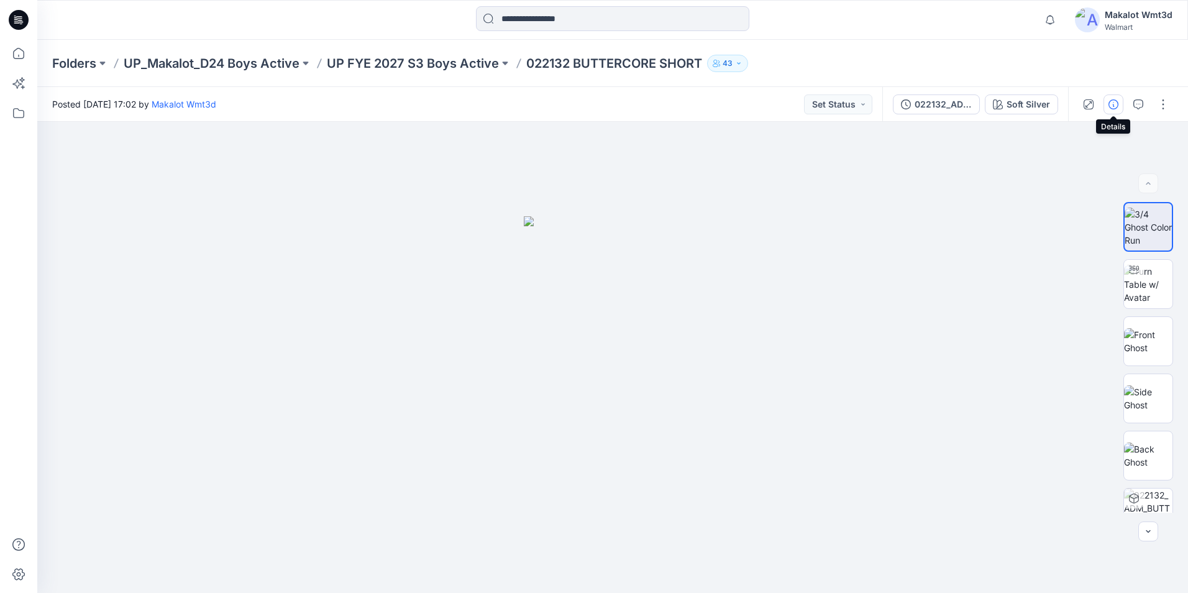
click at [1105, 103] on button "button" at bounding box center [1113, 104] width 20 height 20
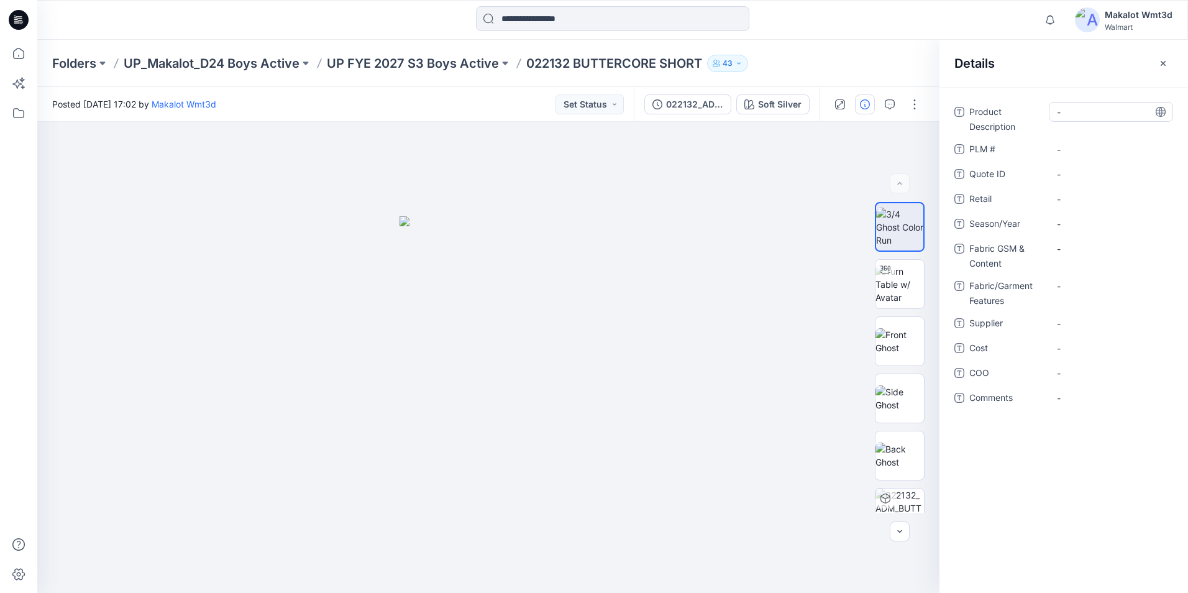
click at [1091, 117] on Description "-" at bounding box center [1111, 112] width 108 height 13
type textarea "*****"
click at [1060, 112] on Description "-" at bounding box center [1111, 112] width 108 height 13
type textarea "**********"
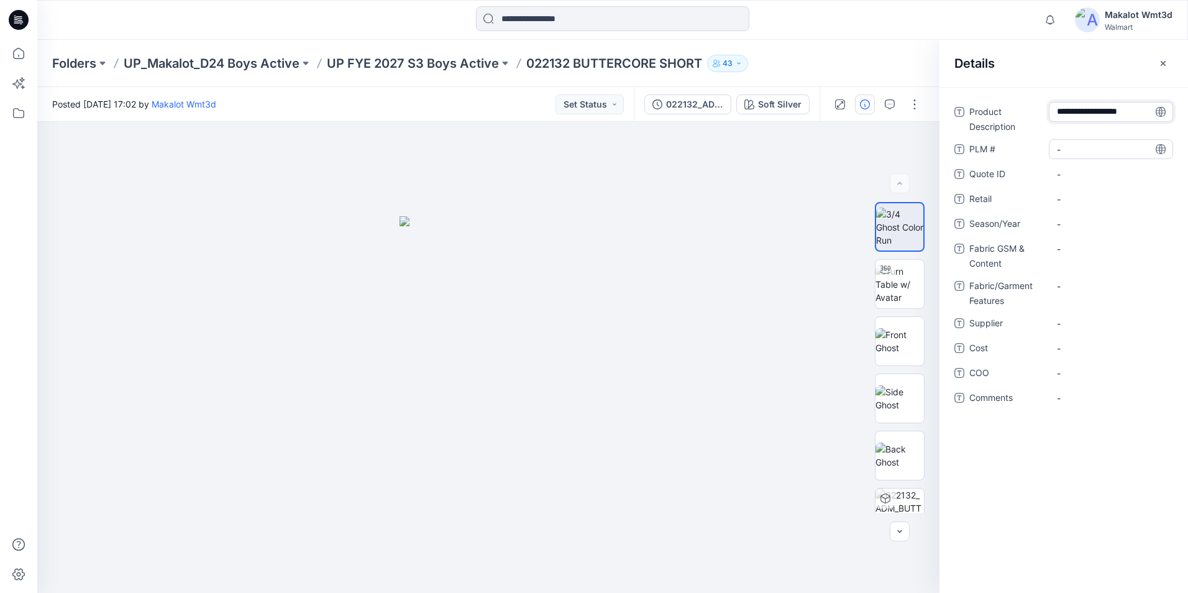
click at [1063, 148] on \ "-" at bounding box center [1111, 149] width 108 height 13
type textarea "********"
click at [1074, 217] on span "-" at bounding box center [1111, 223] width 108 height 13
type textarea "**********"
click at [1083, 245] on Content "-" at bounding box center [1111, 248] width 108 height 13
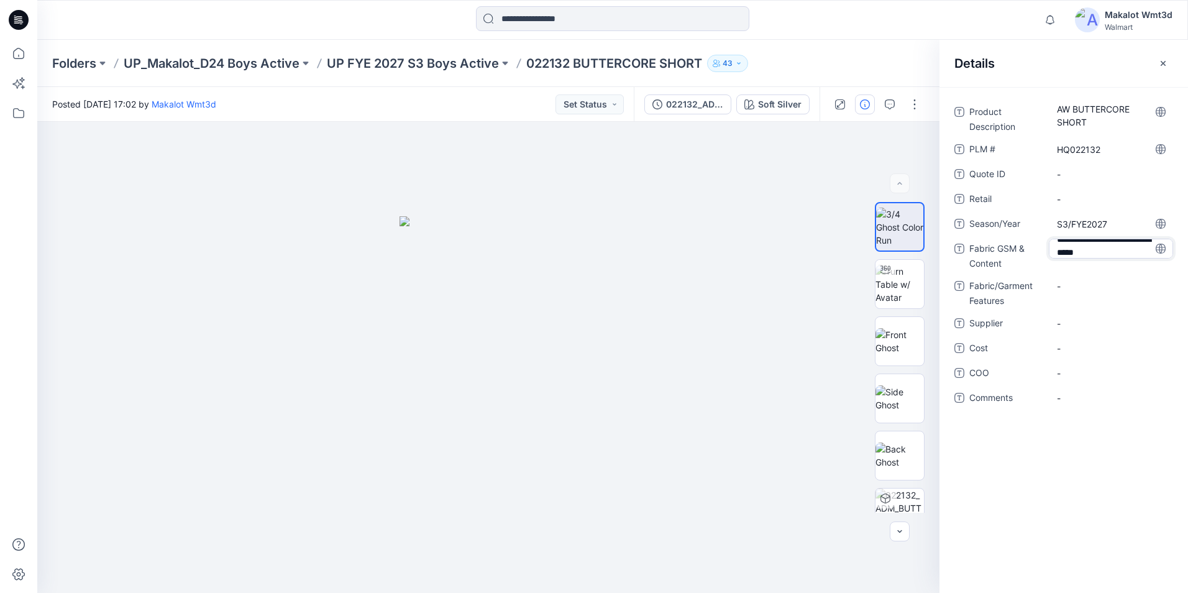
scroll to position [22, 0]
type textarea "**********"
click at [1079, 288] on Features "-" at bounding box center [1111, 286] width 108 height 13
type textarea "*******"
click at [1086, 337] on span "-" at bounding box center [1111, 331] width 108 height 13
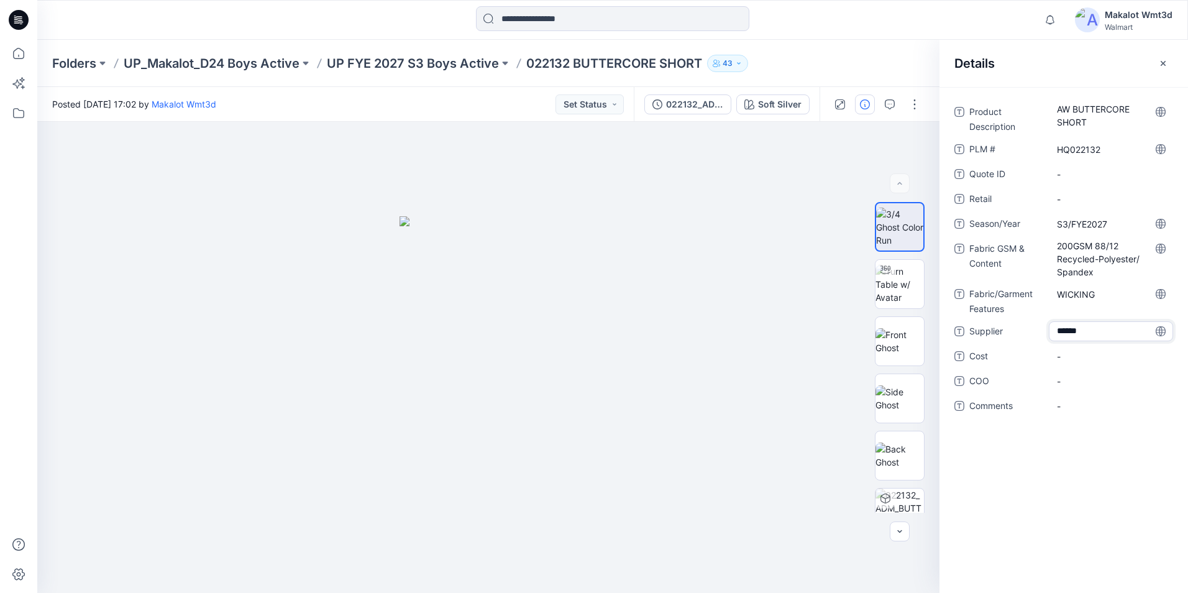
type textarea "*******"
click at [1090, 381] on span "-" at bounding box center [1111, 381] width 108 height 13
type textarea "*******"
click at [1175, 55] on div "Details" at bounding box center [1063, 63] width 248 height 47
click at [1172, 64] on button "button" at bounding box center [1163, 63] width 20 height 20
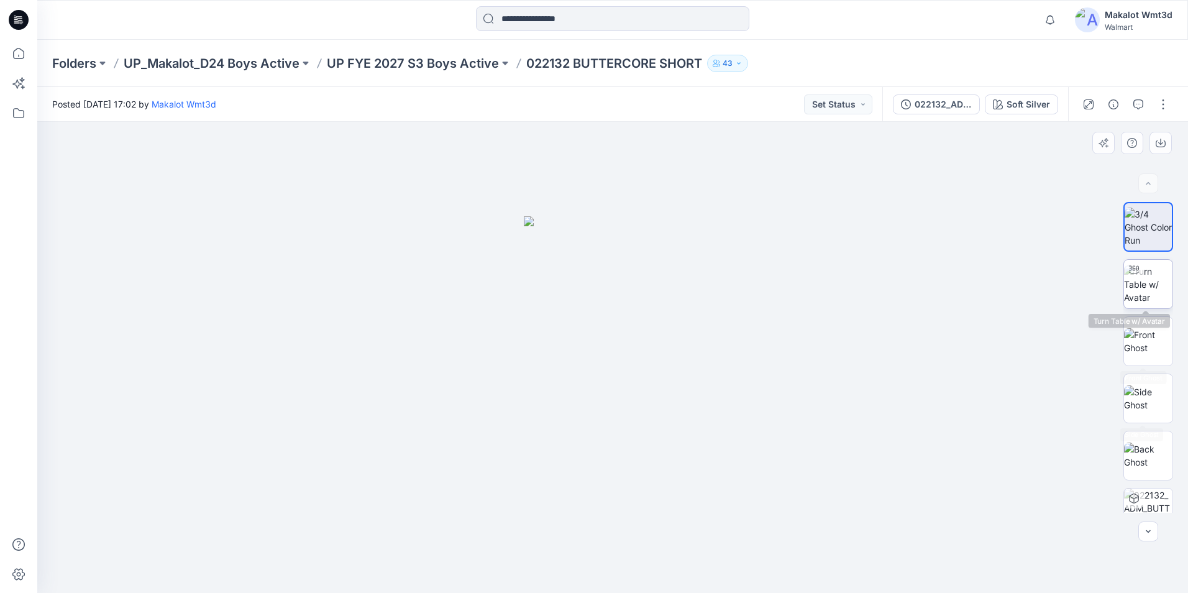
click at [1159, 284] on img at bounding box center [1148, 284] width 48 height 39
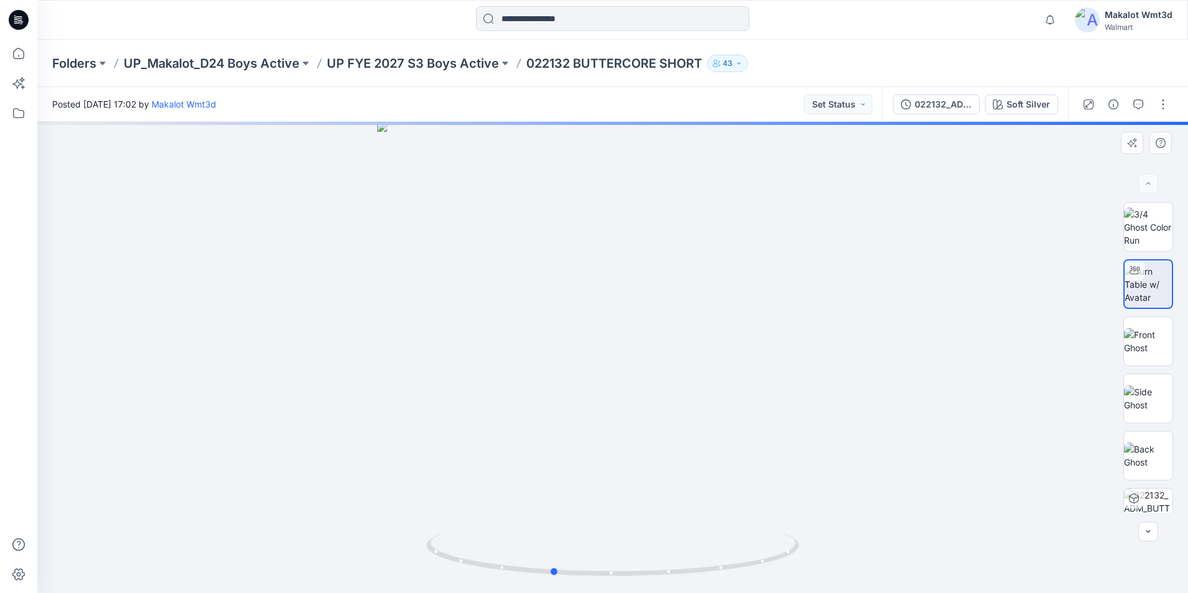
drag, startPoint x: 595, startPoint y: 396, endPoint x: 535, endPoint y: 422, distance: 65.9
click at [535, 422] on div at bounding box center [612, 357] width 1151 height 471
drag, startPoint x: 665, startPoint y: 429, endPoint x: 584, endPoint y: 299, distance: 153.2
drag, startPoint x: 596, startPoint y: 406, endPoint x: 652, endPoint y: 428, distance: 60.2
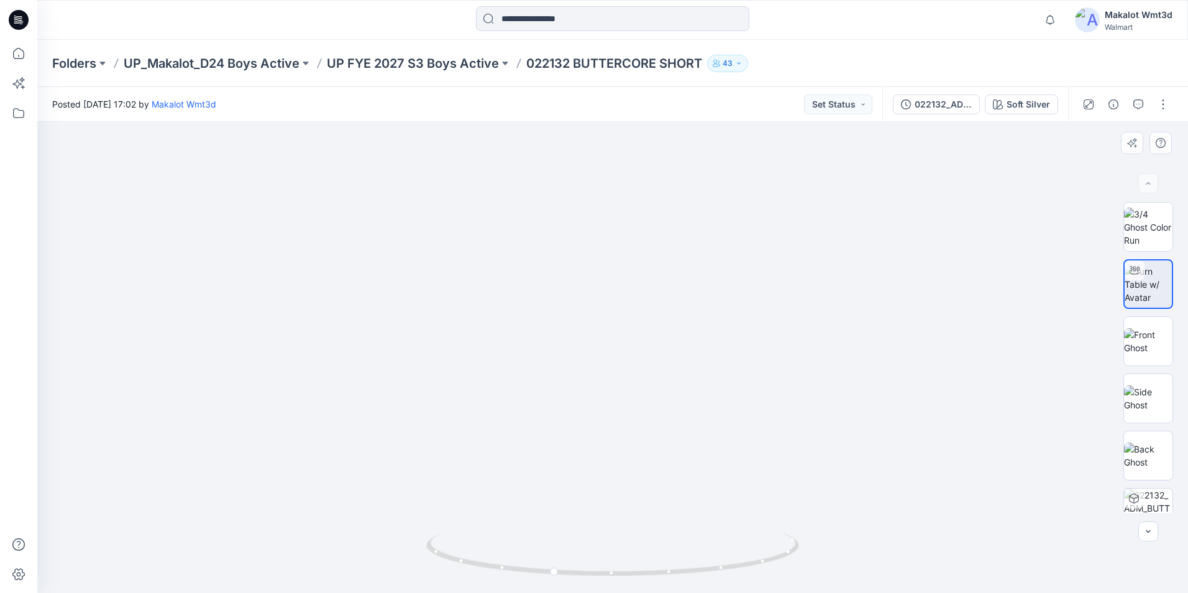
drag, startPoint x: 635, startPoint y: 254, endPoint x: 671, endPoint y: 388, distance: 138.3
drag, startPoint x: 689, startPoint y: 439, endPoint x: 562, endPoint y: 212, distance: 260.6
click at [562, 212] on img at bounding box center [598, 39] width 1656 height 1105
drag, startPoint x: 381, startPoint y: 265, endPoint x: 606, endPoint y: 432, distance: 279.3
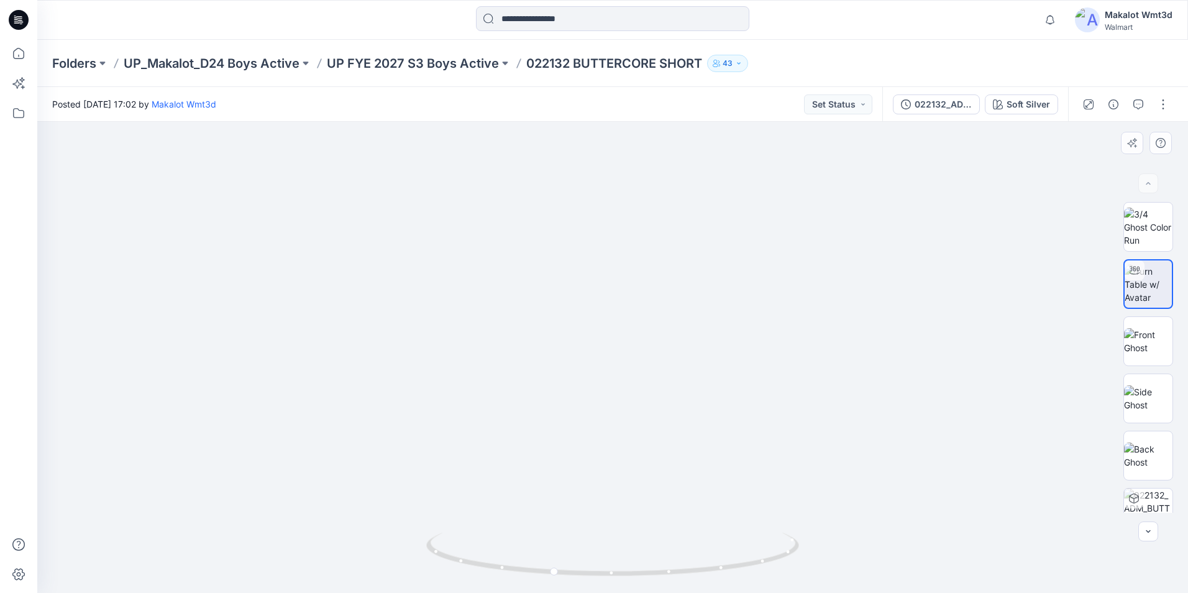
click at [1146, 328] on img at bounding box center [1148, 341] width 48 height 26
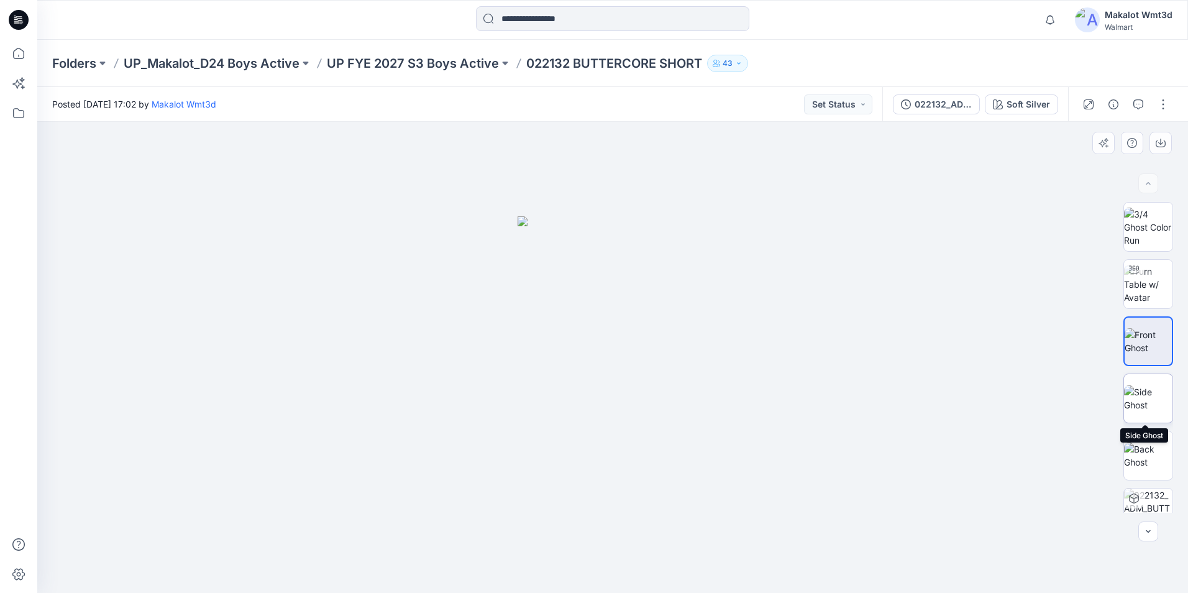
click at [1144, 395] on img at bounding box center [1148, 398] width 48 height 26
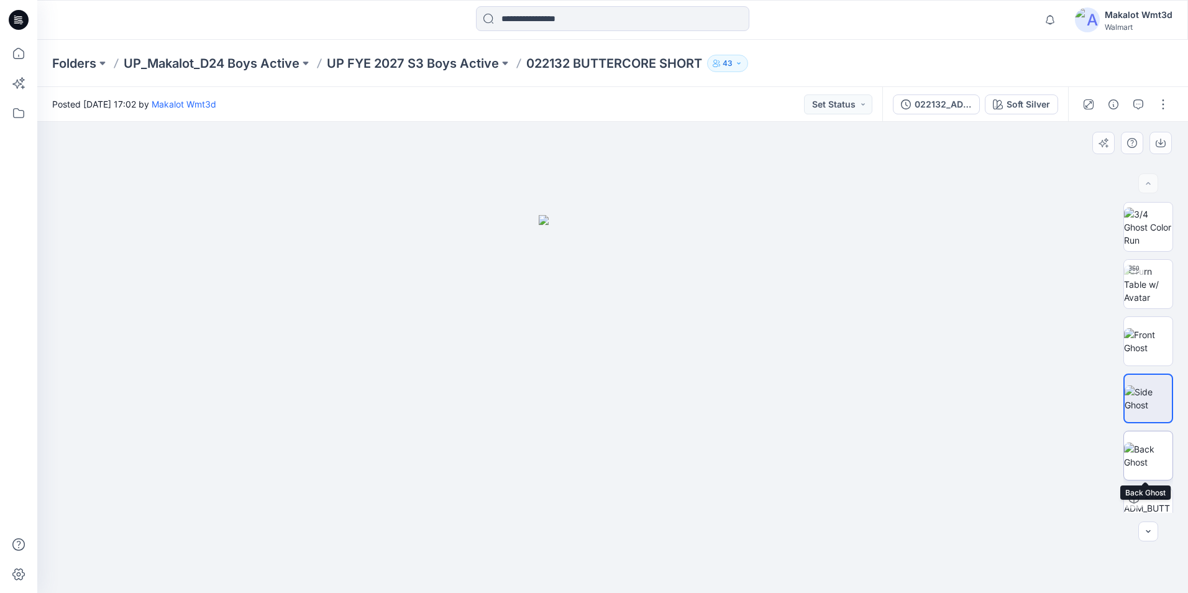
click at [1154, 452] on img at bounding box center [1148, 455] width 48 height 26
click at [1119, 109] on button "button" at bounding box center [1113, 104] width 20 height 20
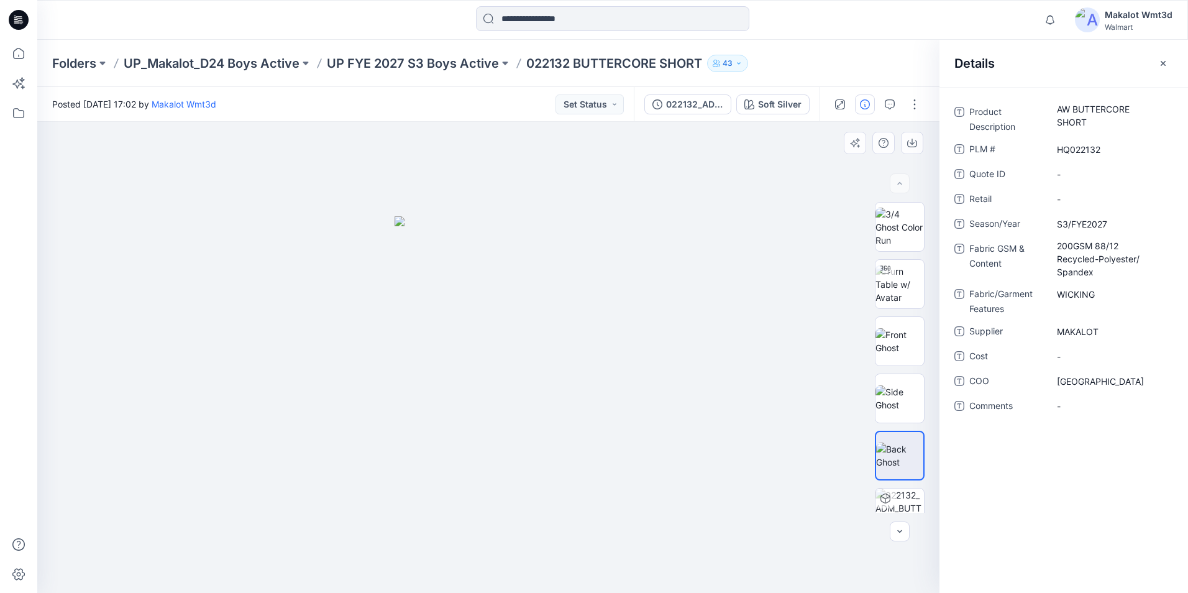
click at [710, 369] on div at bounding box center [488, 357] width 902 height 471
click at [1160, 60] on icon "button" at bounding box center [1163, 63] width 10 height 10
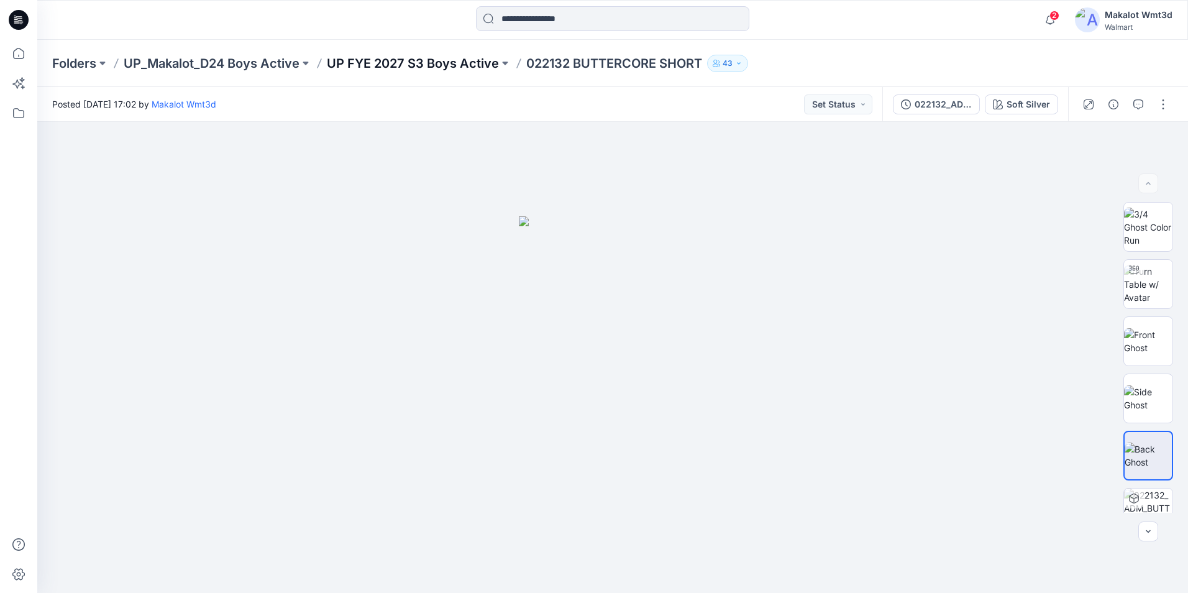
click at [429, 64] on p "UP FYE 2027 S3 Boys Active" at bounding box center [413, 63] width 172 height 17
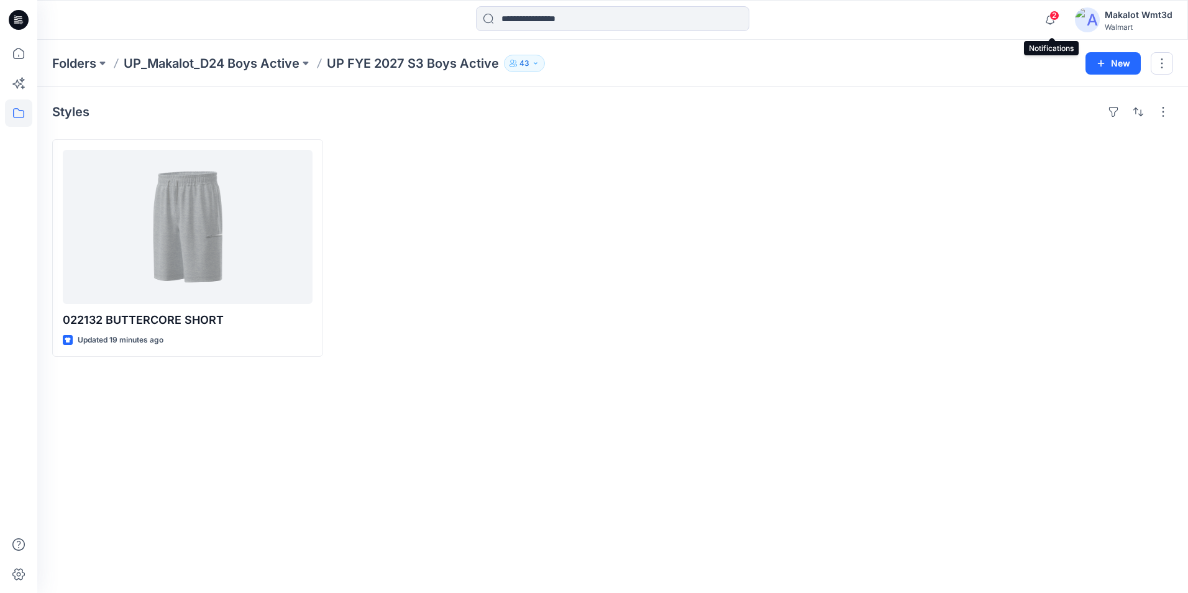
click at [1054, 16] on span "2" at bounding box center [1054, 16] width 10 height 10
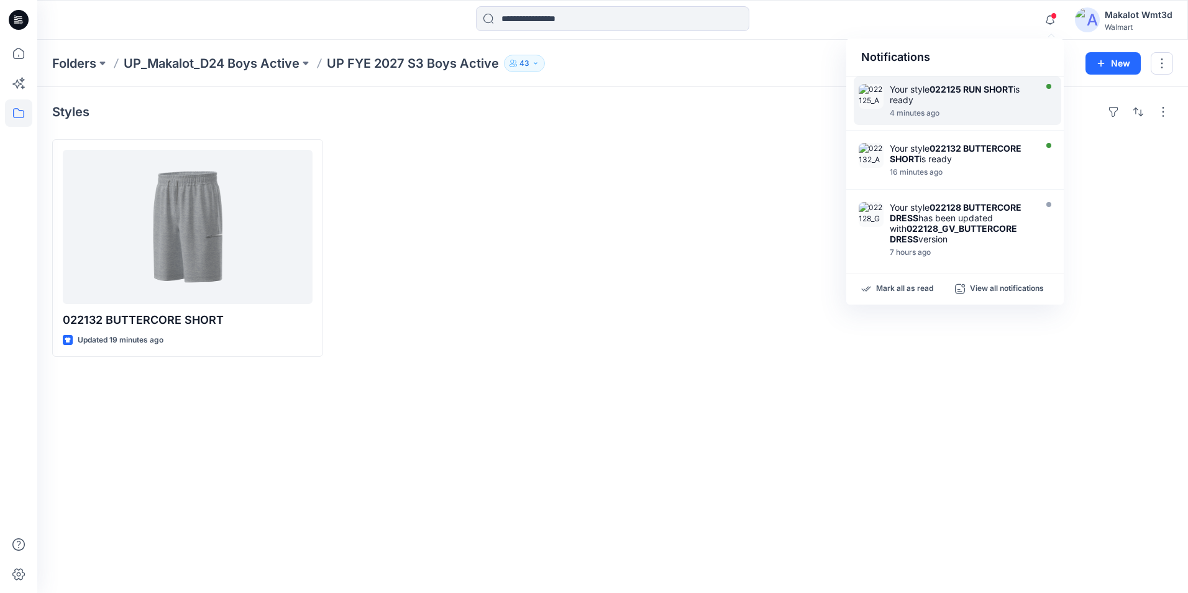
click at [954, 104] on div "Your style 022125 RUN SHORT is ready" at bounding box center [961, 94] width 143 height 21
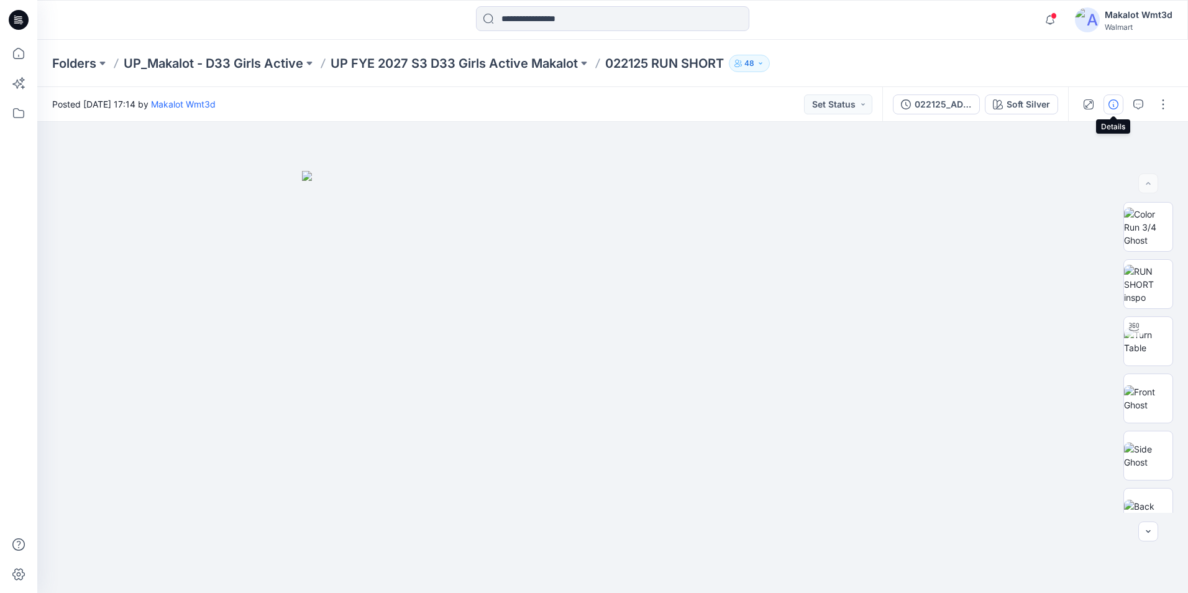
click at [1115, 108] on icon "button" at bounding box center [1113, 104] width 10 height 10
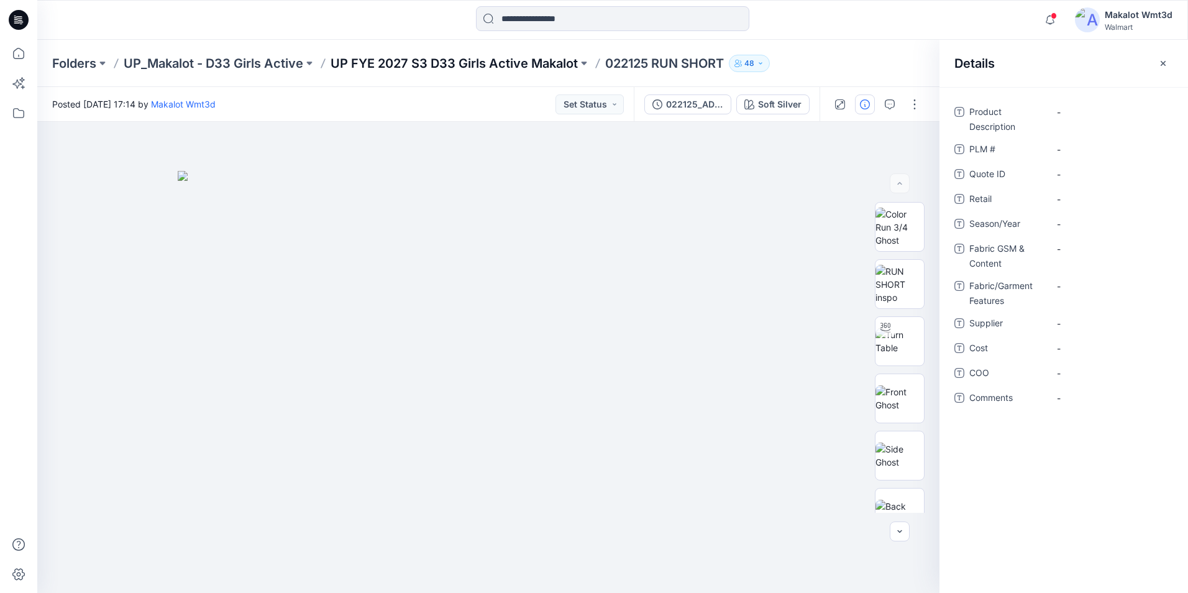
click at [435, 63] on p "UP FYE 2027 S3 D33 Girls Active Makalot" at bounding box center [454, 63] width 247 height 17
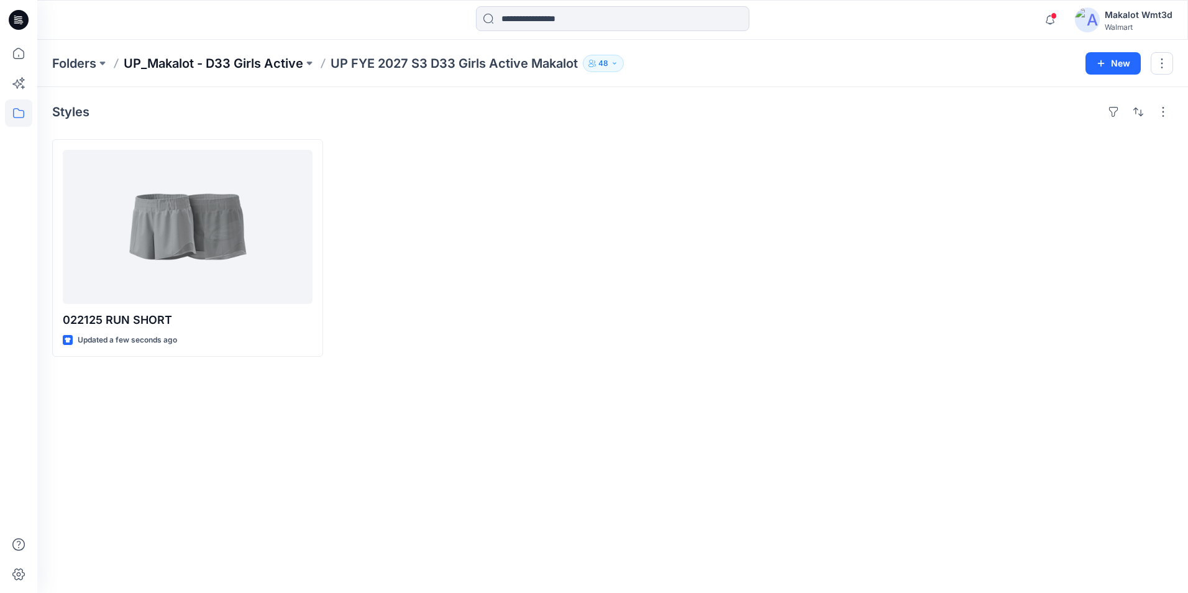
click at [246, 69] on p "UP_Makalot - D33 Girls Active" at bounding box center [214, 63] width 180 height 17
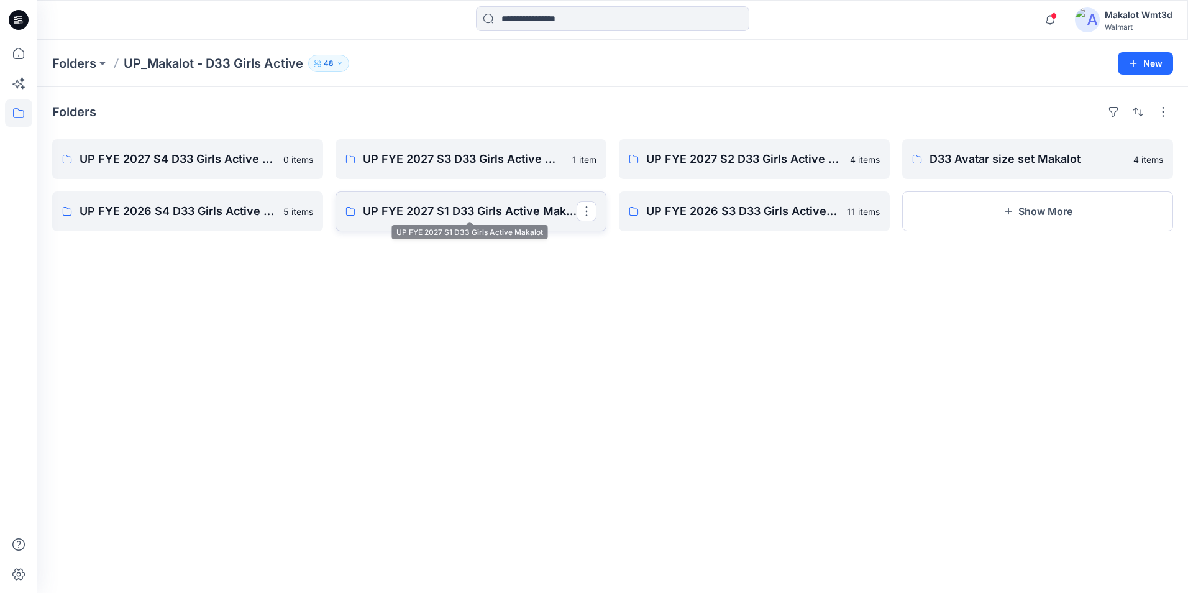
click at [437, 218] on p "UP FYE 2027 S1 D33 Girls Active Makalot" at bounding box center [470, 211] width 214 height 17
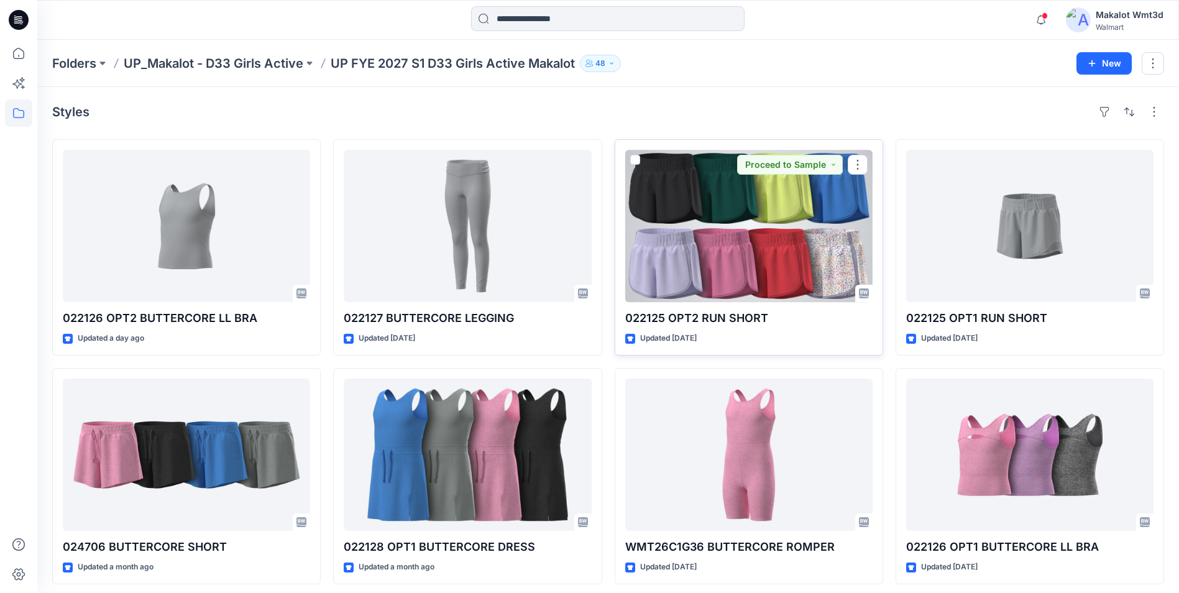
click at [758, 266] on div at bounding box center [748, 226] width 247 height 152
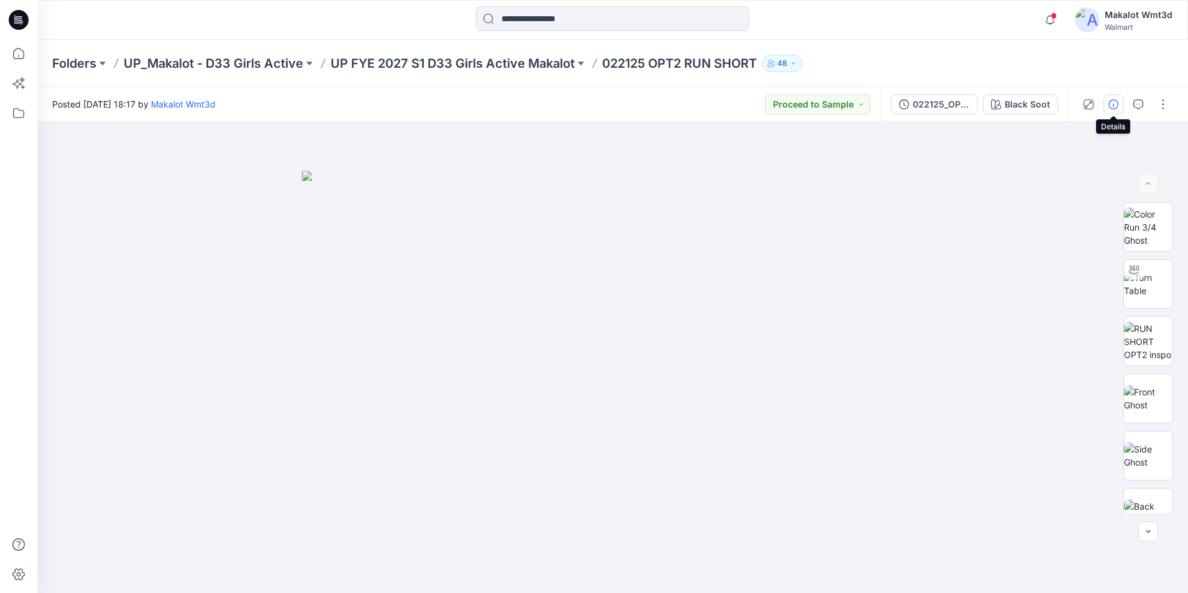
click at [1105, 104] on button "button" at bounding box center [1113, 104] width 20 height 20
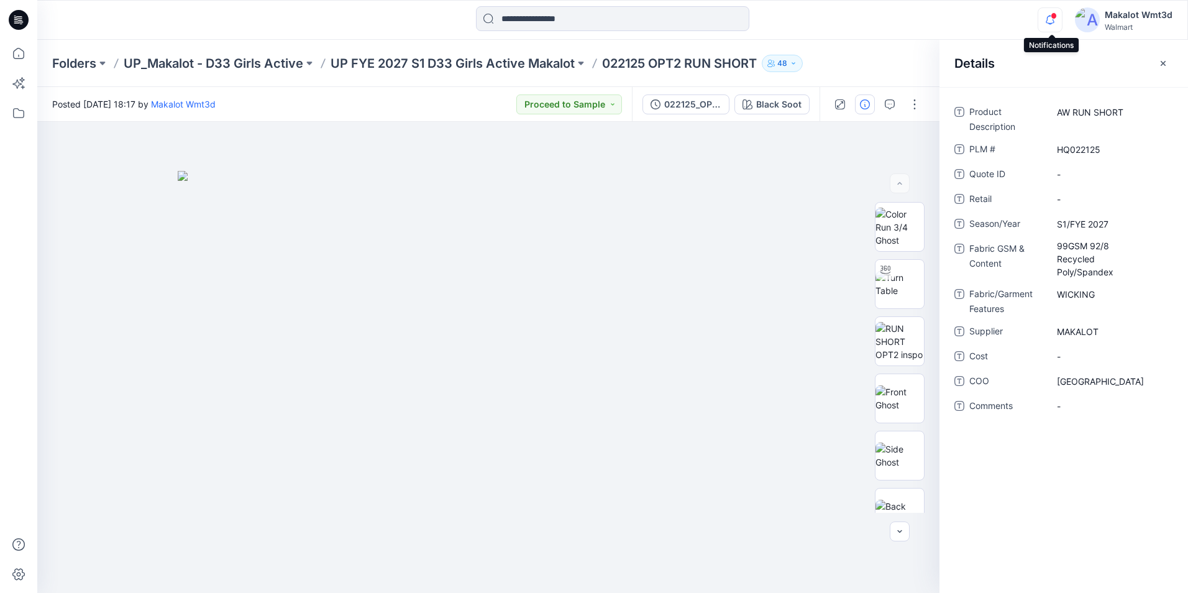
click at [1046, 22] on icon "button" at bounding box center [1050, 19] width 24 height 25
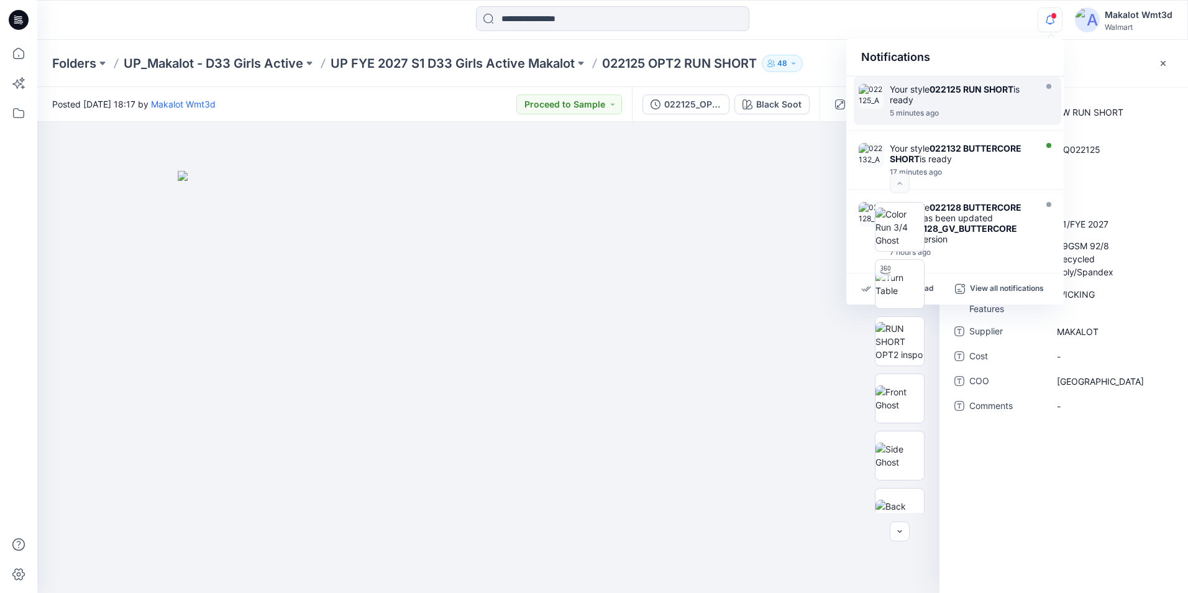
click at [969, 103] on div "Your style 022125 RUN SHORT is ready" at bounding box center [961, 94] width 143 height 21
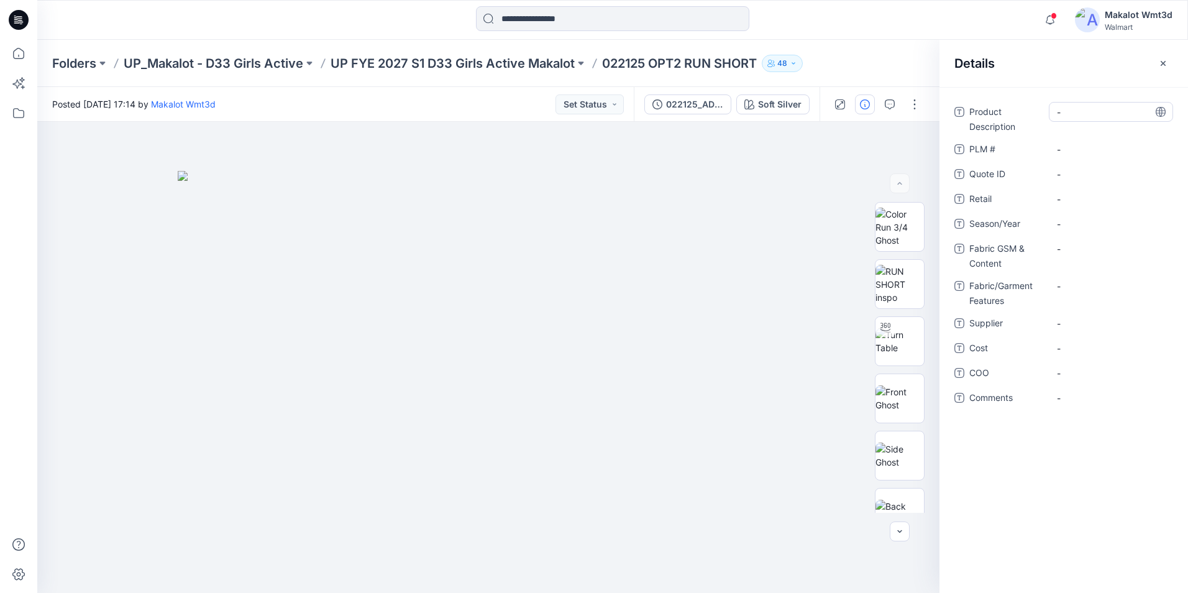
click at [1077, 121] on div "-" at bounding box center [1111, 112] width 124 height 20
type textarea "**********"
click at [1073, 151] on \ "-" at bounding box center [1111, 149] width 108 height 13
type textarea "********"
click at [1072, 221] on span "-" at bounding box center [1111, 223] width 108 height 13
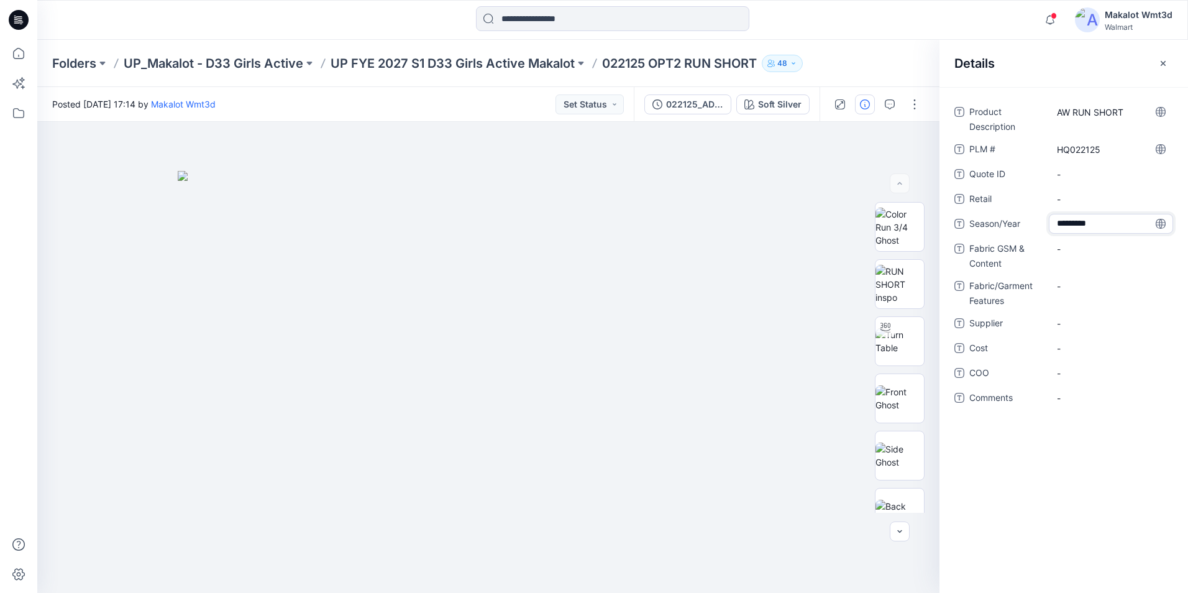
type textarea "**********"
click at [1077, 246] on Content "-" at bounding box center [1111, 248] width 108 height 13
type textarea "**********"
click at [1093, 283] on div "Product Description AW RUN SHORT PLM # HQ022125 Quote ID - Retail - Season/Year…" at bounding box center [1063, 266] width 219 height 329
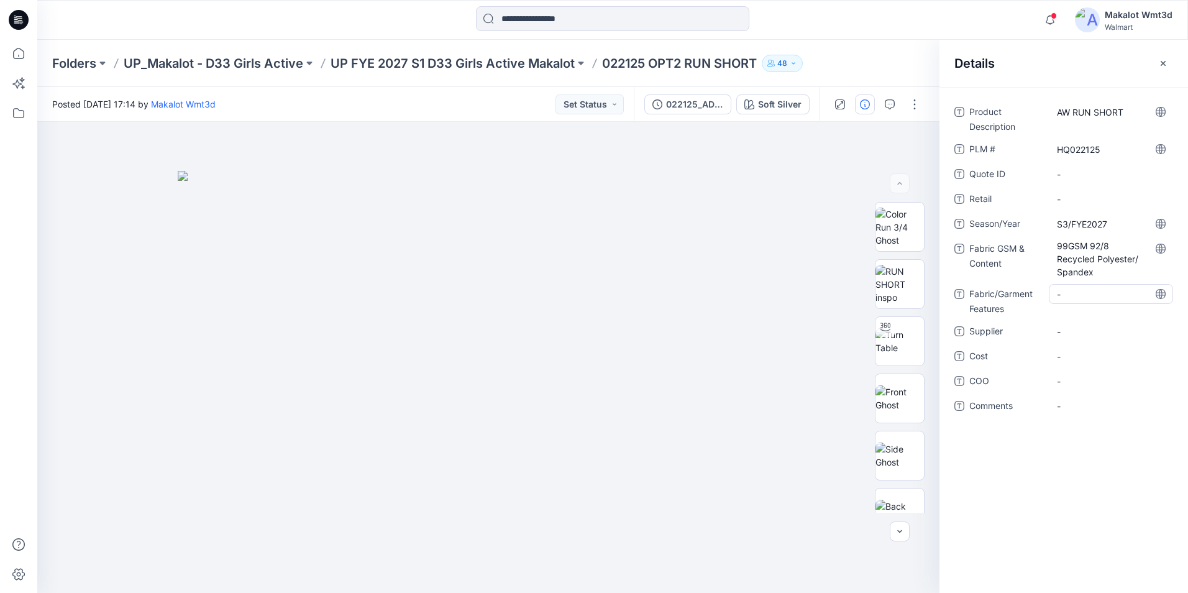
click at [1093, 291] on Features "-" at bounding box center [1111, 294] width 108 height 13
type textarea "*"
type textarea "*******"
click at [1084, 337] on span "-" at bounding box center [1111, 331] width 108 height 13
type textarea "*******"
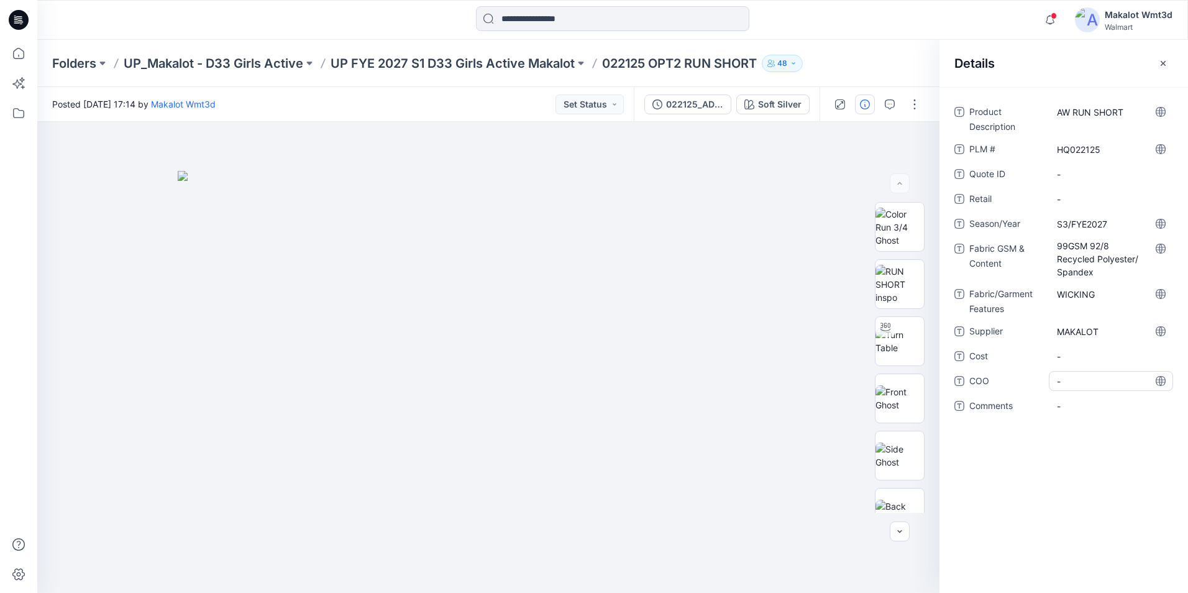
click at [1062, 381] on span "-" at bounding box center [1111, 381] width 108 height 13
type textarea "*******"
click at [1171, 63] on button "button" at bounding box center [1163, 63] width 20 height 20
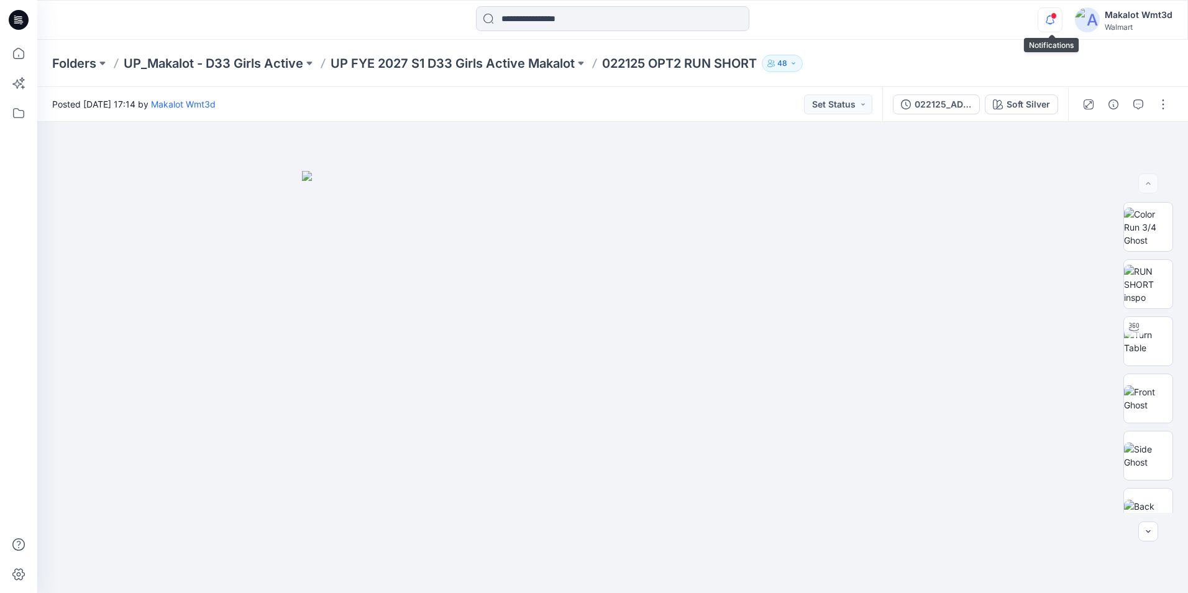
click at [1045, 13] on icon "button" at bounding box center [1050, 19] width 24 height 25
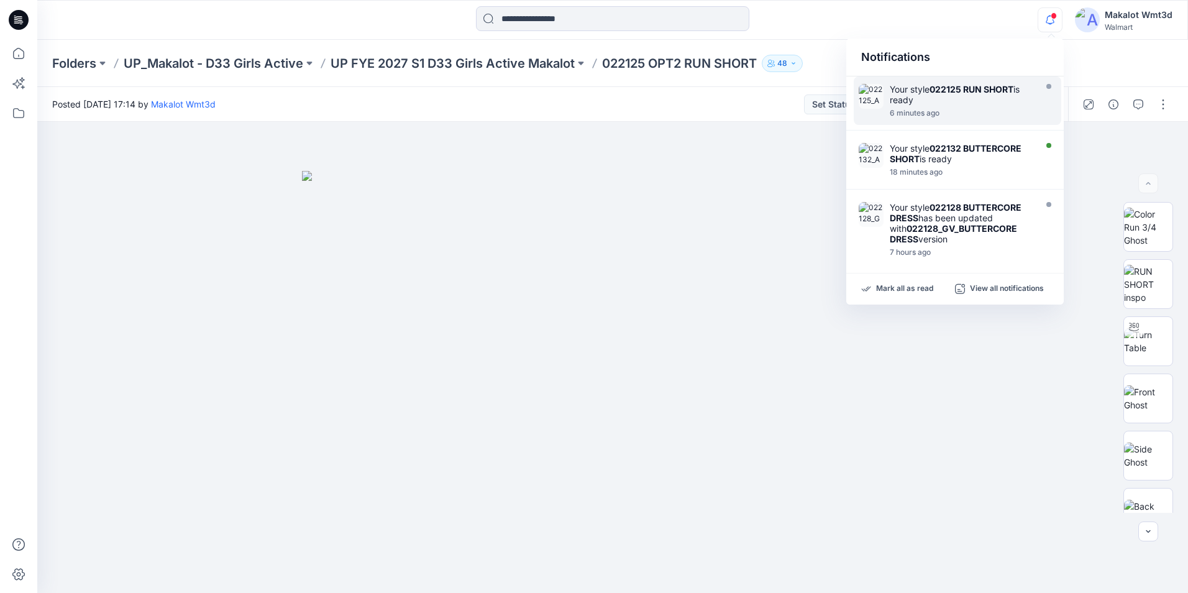
click at [962, 89] on strong "022125 RUN SHORT" at bounding box center [971, 89] width 84 height 11
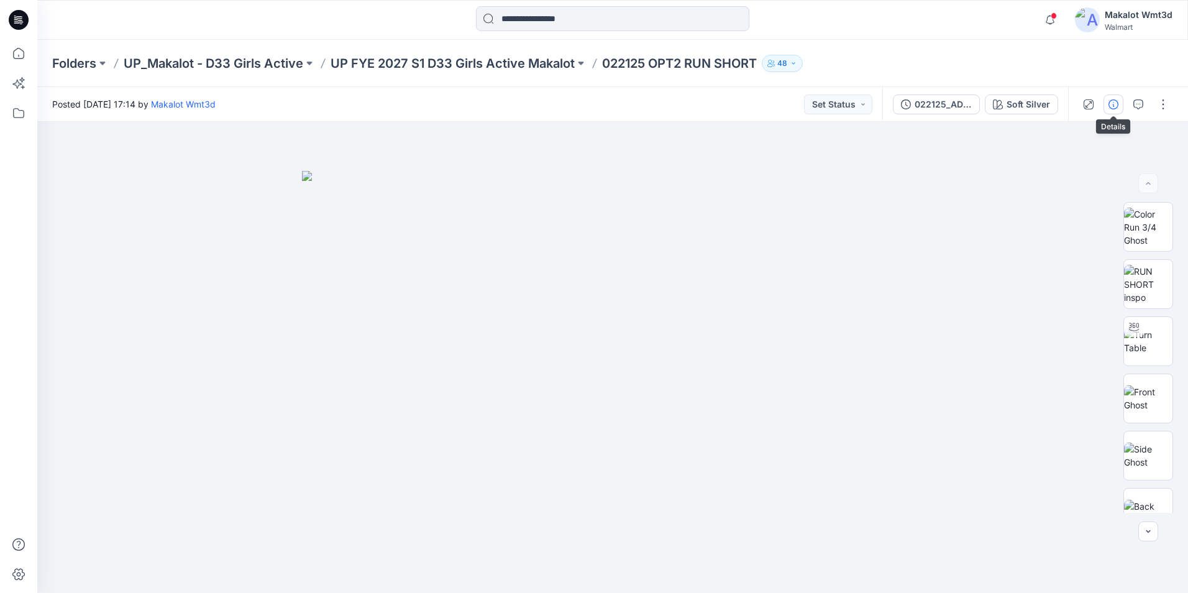
click at [1106, 97] on button "button" at bounding box center [1113, 104] width 20 height 20
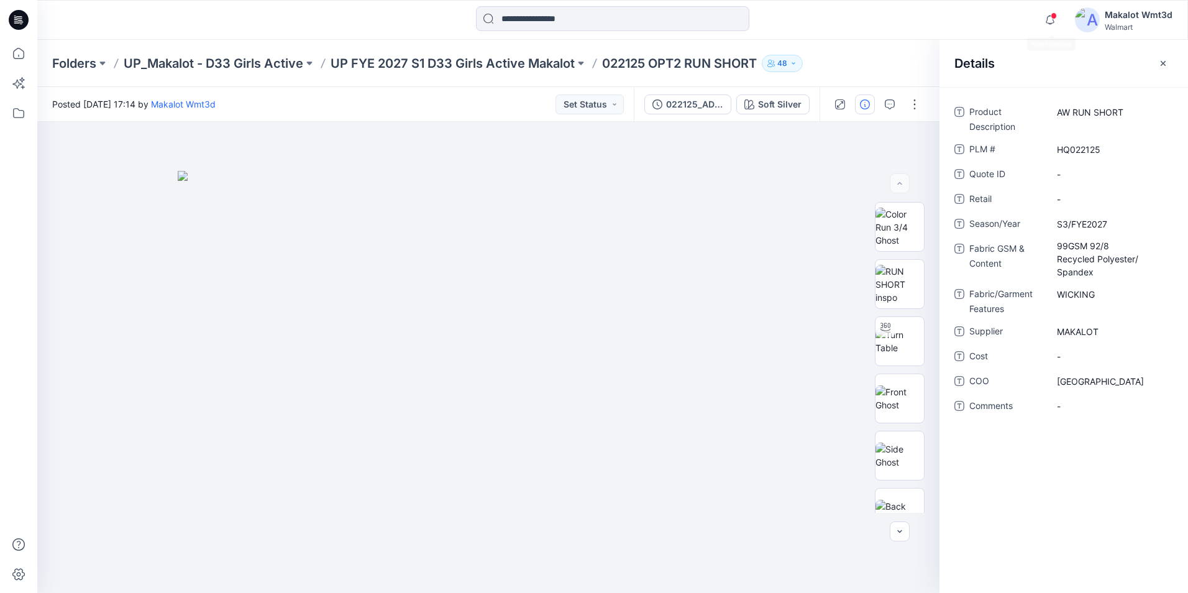
click at [1058, 7] on div "Notifications Your style 022125 RUN SHORT is ready 6 minutes ago Your style 022…" at bounding box center [1104, 19] width 135 height 27
click at [1057, 16] on span at bounding box center [1054, 15] width 6 height 7
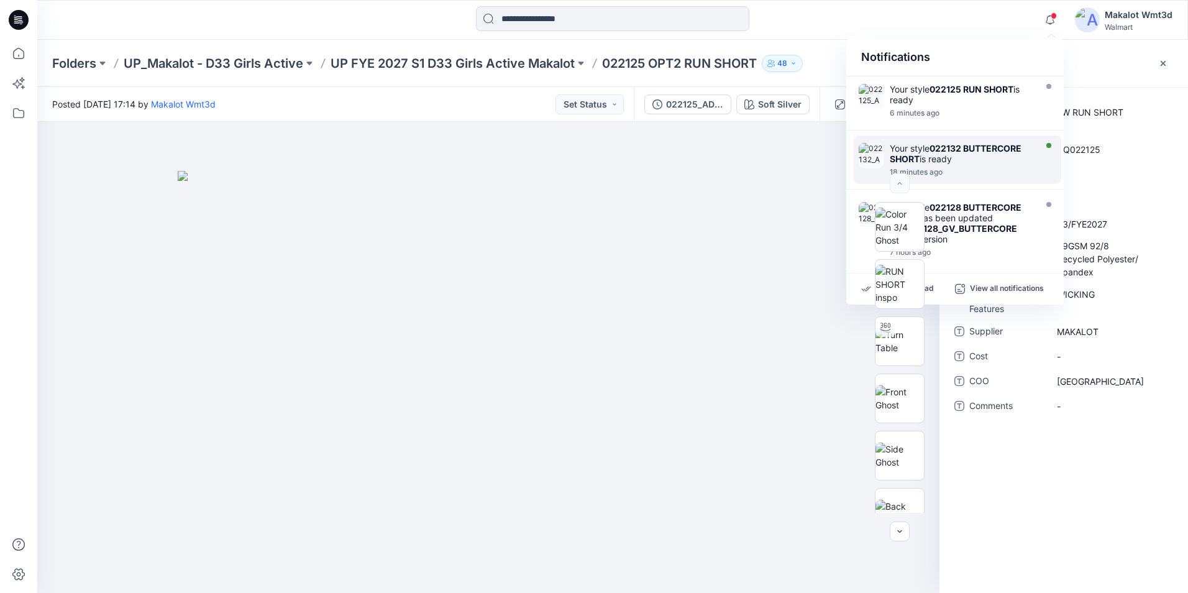
click at [975, 137] on div "Your style 022132 BUTTERCORE SHORT is ready 18 minutes ago" at bounding box center [957, 159] width 207 height 48
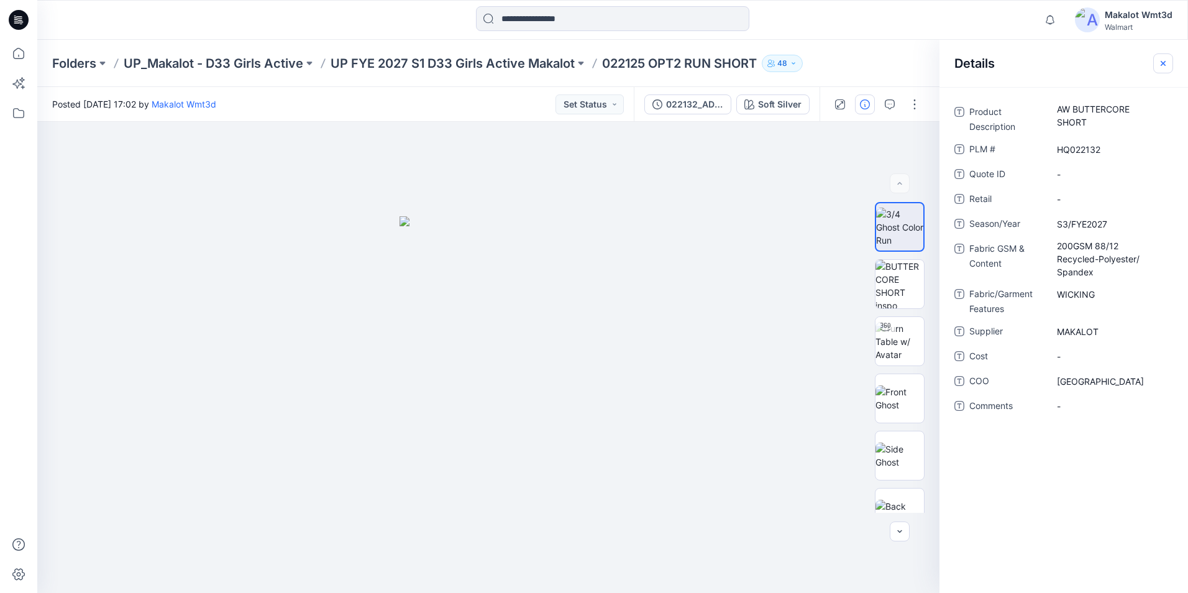
click at [1161, 62] on icon "button" at bounding box center [1162, 62] width 5 height 5
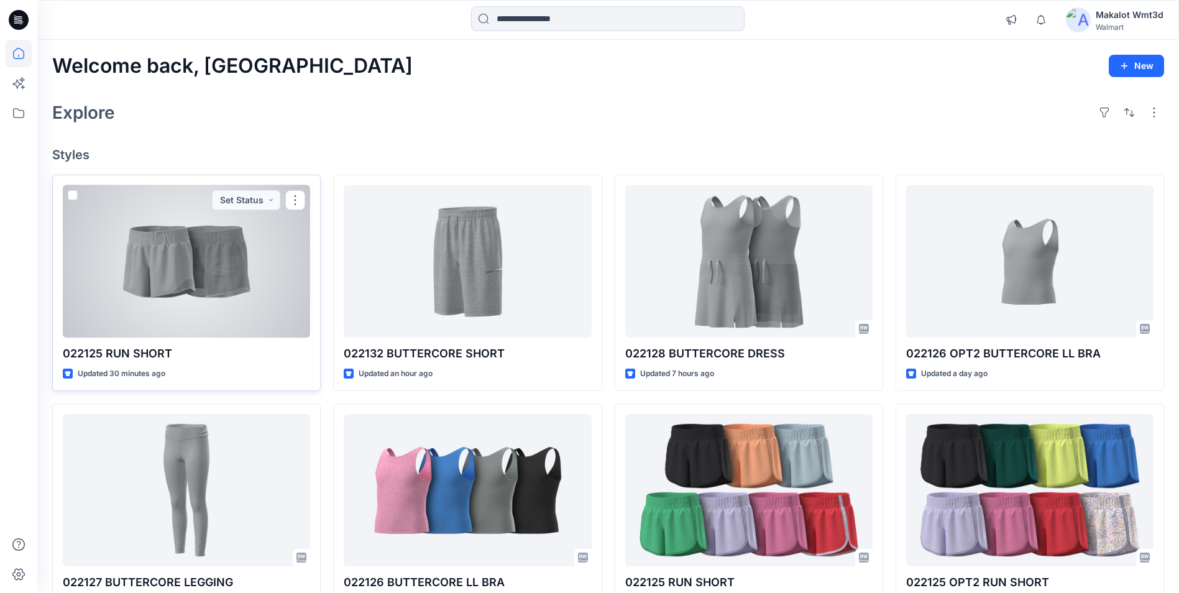
click at [185, 291] on div at bounding box center [186, 261] width 247 height 152
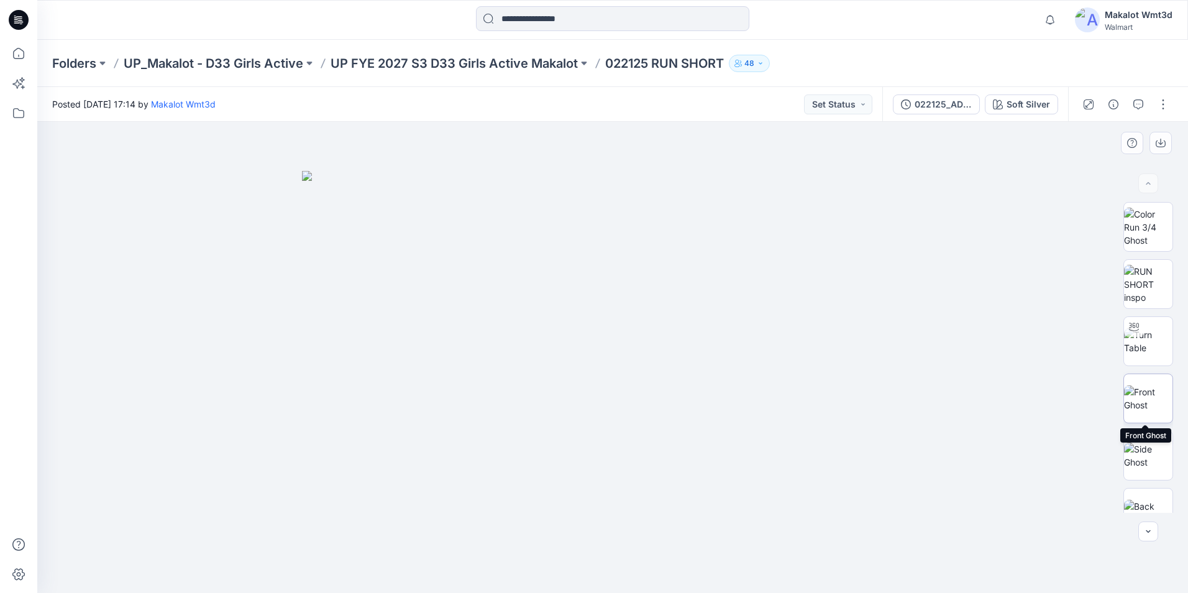
click at [1156, 391] on img at bounding box center [1148, 398] width 48 height 26
click at [1155, 444] on img at bounding box center [1148, 455] width 48 height 26
click at [1150, 499] on img at bounding box center [1148, 512] width 48 height 26
